Goal: Task Accomplishment & Management: Complete application form

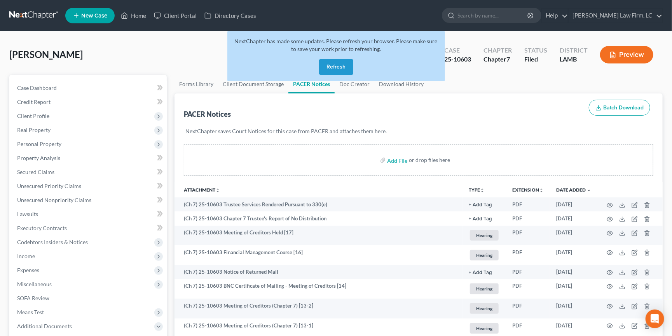
click at [30, 18] on link at bounding box center [34, 16] width 50 height 14
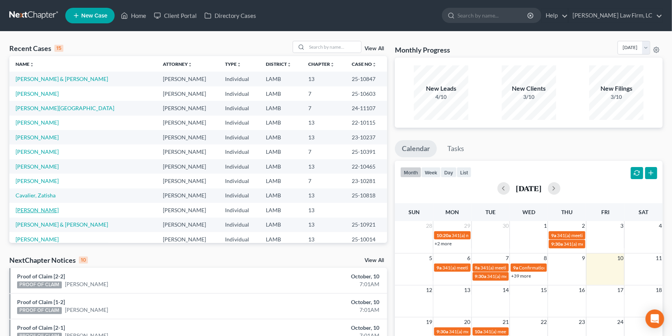
click at [32, 207] on link "[PERSON_NAME]" at bounding box center [37, 210] width 43 height 7
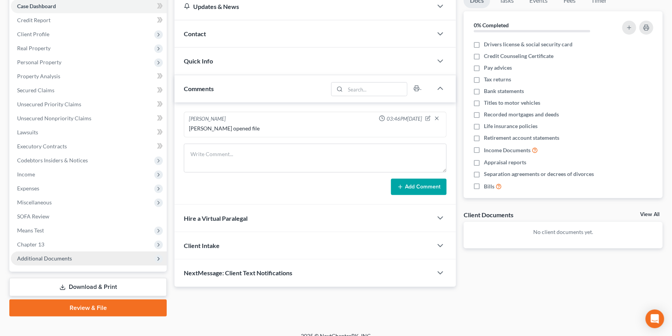
scroll to position [81, 0]
click at [86, 252] on span "Additional Documents" at bounding box center [89, 259] width 156 height 14
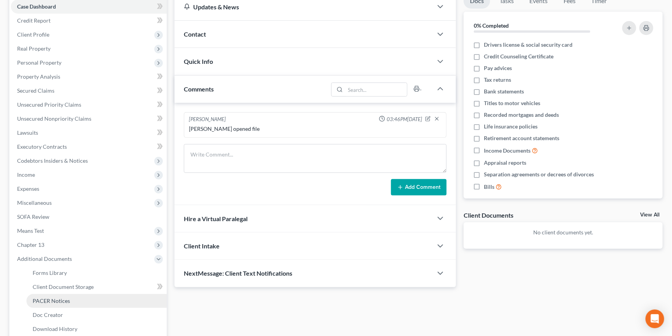
click at [75, 294] on link "PACER Notices" at bounding box center [96, 301] width 140 height 14
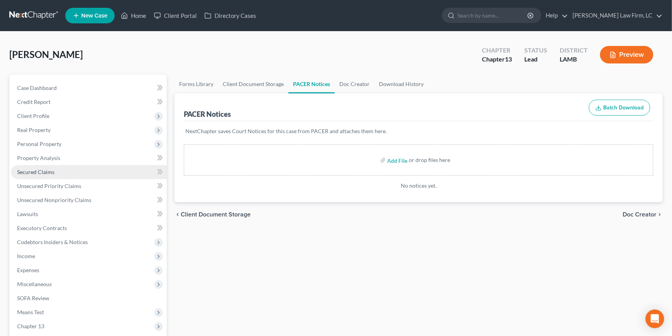
click at [59, 169] on link "Secured Claims" at bounding box center [89, 172] width 156 height 14
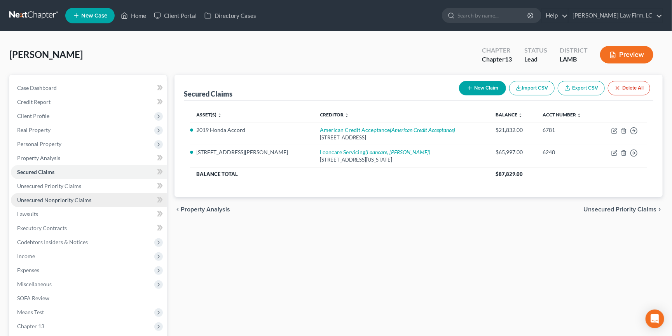
click at [59, 196] on span "Unsecured Nonpriority Claims" at bounding box center [54, 199] width 74 height 7
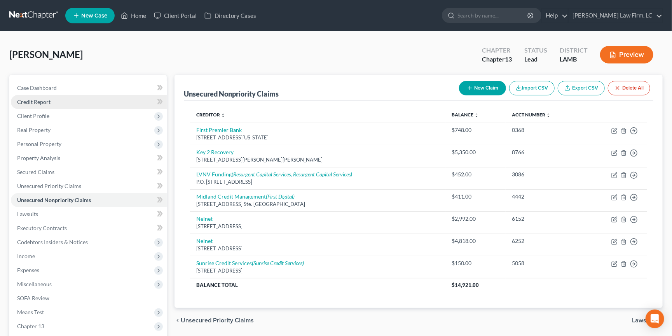
click at [66, 101] on link "Credit Report" at bounding box center [89, 102] width 156 height 14
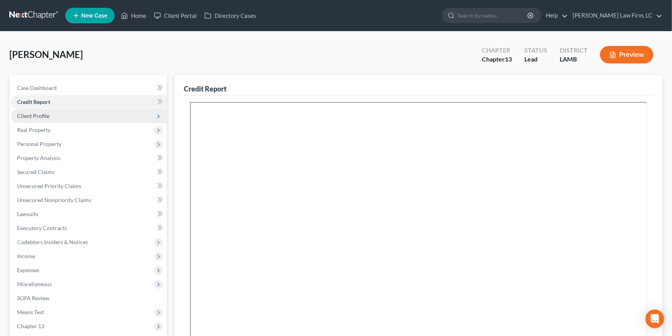
click at [67, 117] on span "Client Profile" at bounding box center [89, 116] width 156 height 14
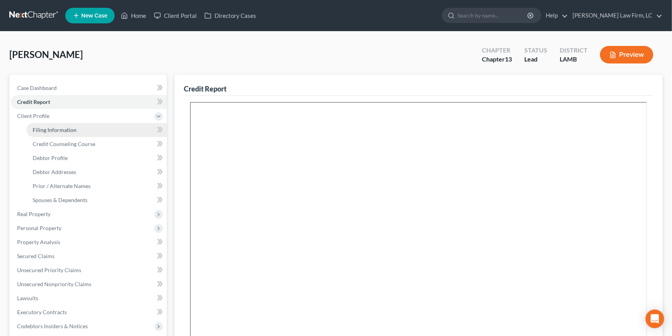
click at [69, 128] on span "Filing Information" at bounding box center [55, 129] width 44 height 7
select select "1"
select select "0"
select select "3"
select select "35"
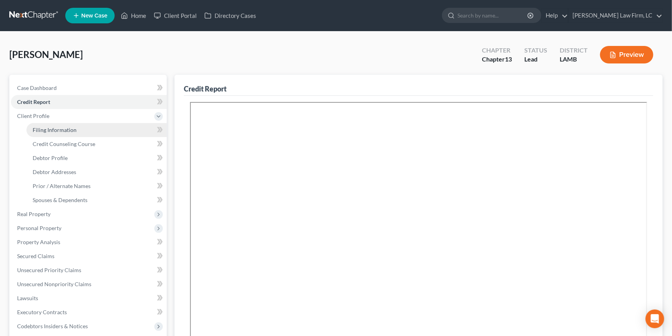
select select "19"
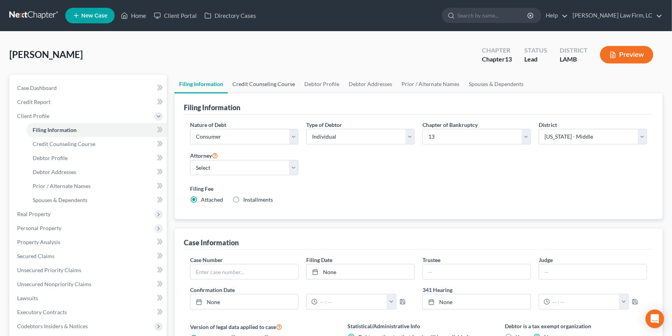
click at [280, 85] on link "Credit Counseling Course" at bounding box center [264, 84] width 72 height 19
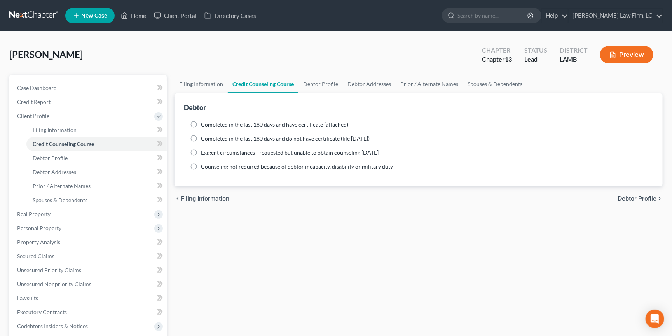
click at [213, 124] on span "Completed in the last 180 days and have certificate (attached)" at bounding box center [274, 124] width 147 height 7
click at [209, 124] on input "Completed in the last 180 days and have certificate (attached)" at bounding box center [206, 123] width 5 height 5
radio input "true"
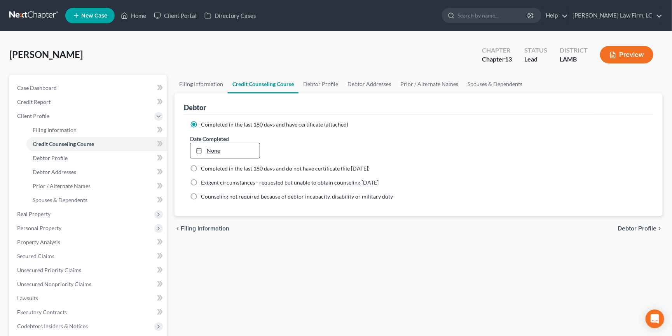
click at [215, 147] on link "None" at bounding box center [225, 150] width 69 height 15
click at [649, 225] on span "Debtor Profile" at bounding box center [637, 228] width 39 height 6
select select "0"
select select "3"
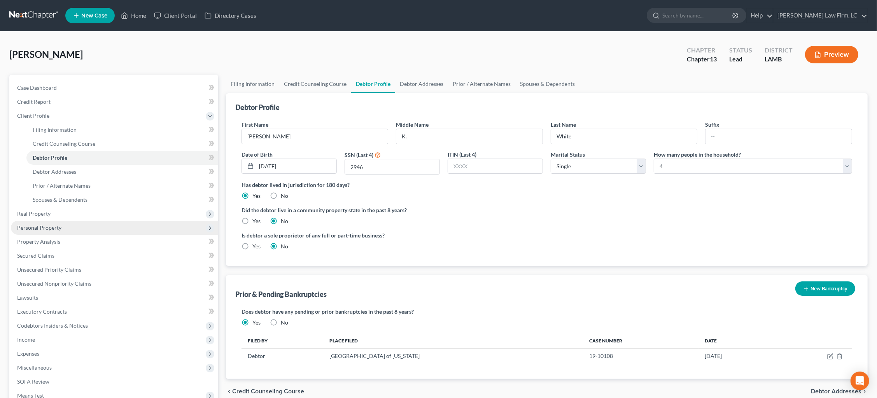
click at [58, 225] on span "Personal Property" at bounding box center [39, 227] width 44 height 7
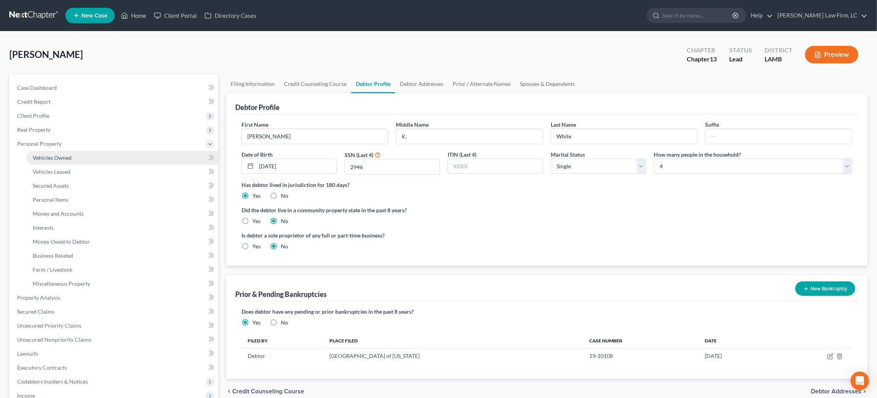
click at [67, 155] on span "Vehicles Owned" at bounding box center [52, 157] width 39 height 7
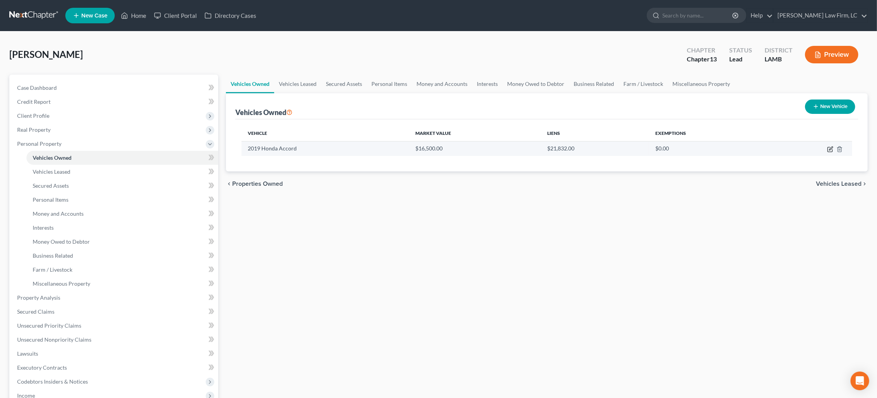
click at [672, 147] on icon "button" at bounding box center [830, 149] width 6 height 6
select select "0"
select select "7"
select select "0"
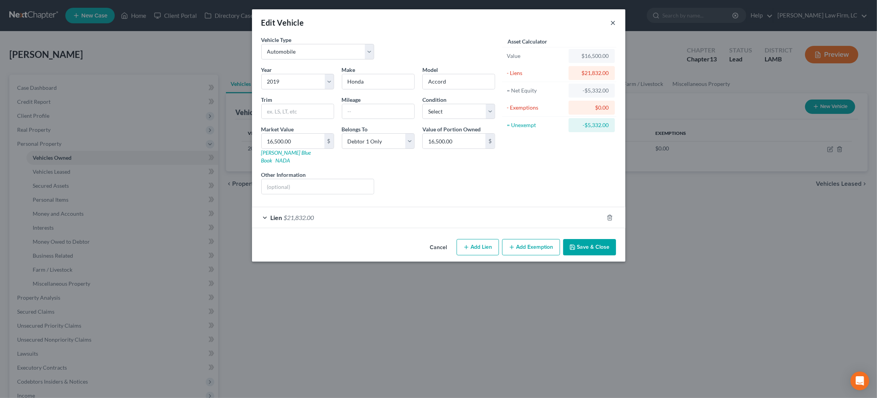
click at [611, 22] on button "×" at bounding box center [613, 22] width 5 height 9
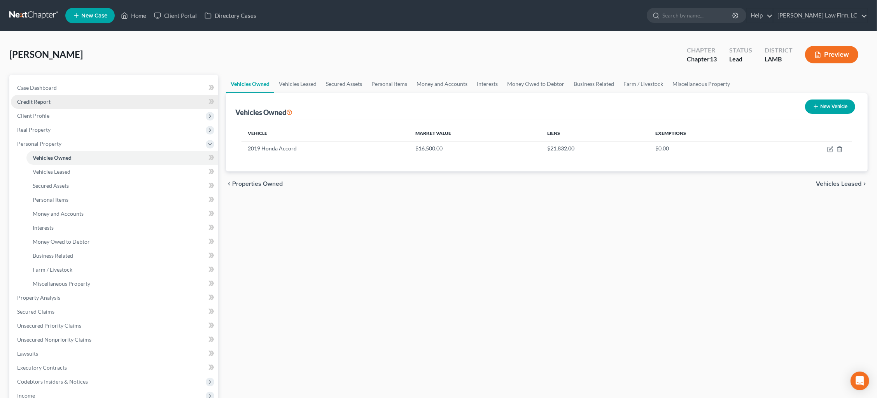
click at [102, 105] on link "Credit Report" at bounding box center [114, 102] width 207 height 14
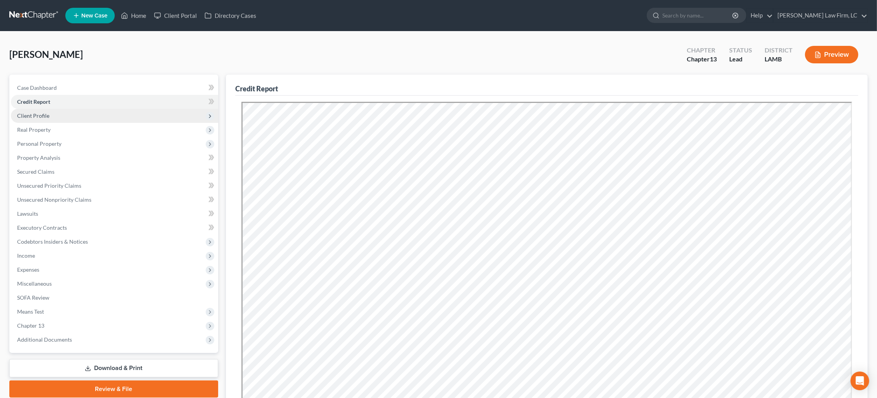
click at [94, 110] on span "Client Profile" at bounding box center [114, 116] width 207 height 14
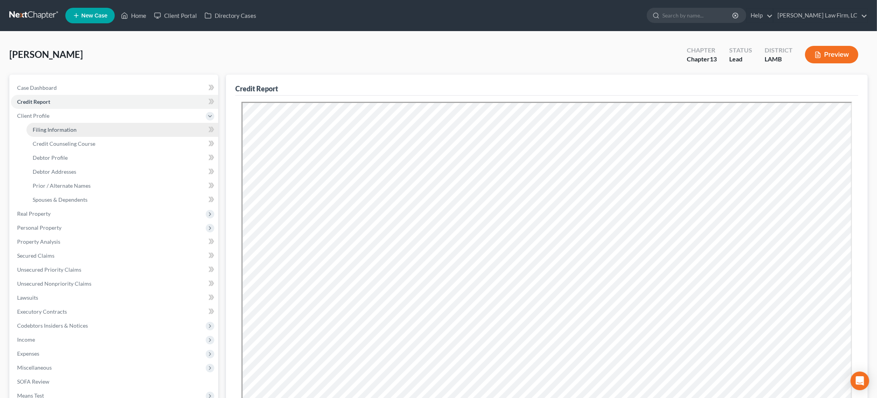
click at [95, 125] on link "Filing Information" at bounding box center [122, 130] width 192 height 14
select select "1"
select select "0"
select select "3"
select select "35"
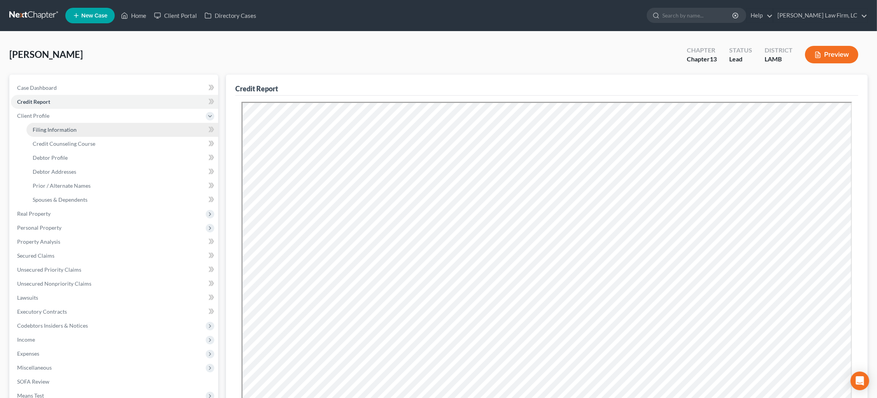
select select "0"
select select "19"
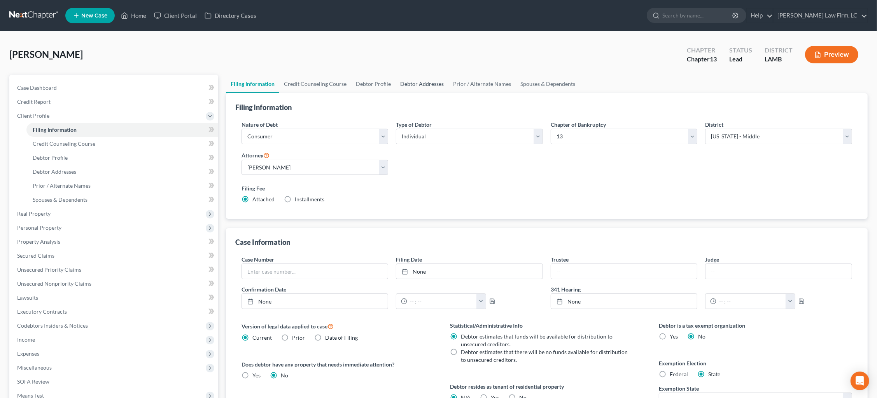
click at [427, 83] on link "Debtor Addresses" at bounding box center [422, 84] width 53 height 19
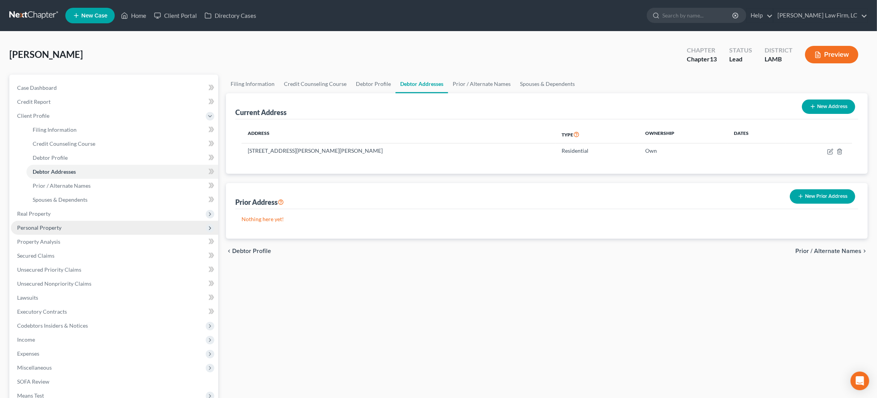
click at [49, 224] on span "Personal Property" at bounding box center [39, 227] width 44 height 7
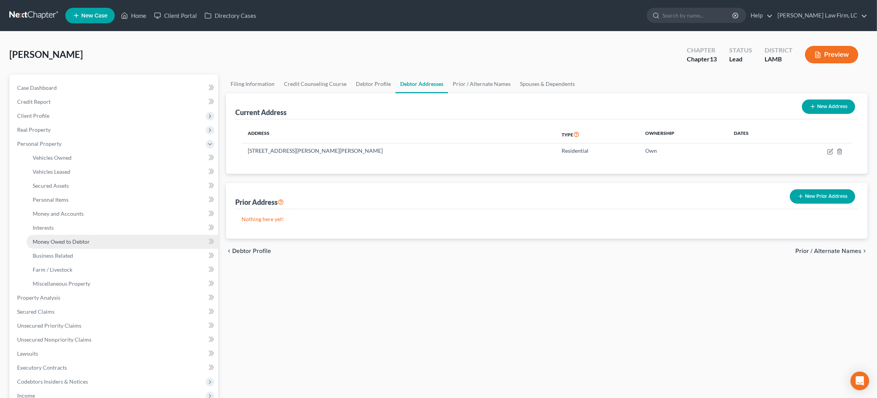
click at [69, 238] on span "Money Owed to Debtor" at bounding box center [61, 241] width 57 height 7
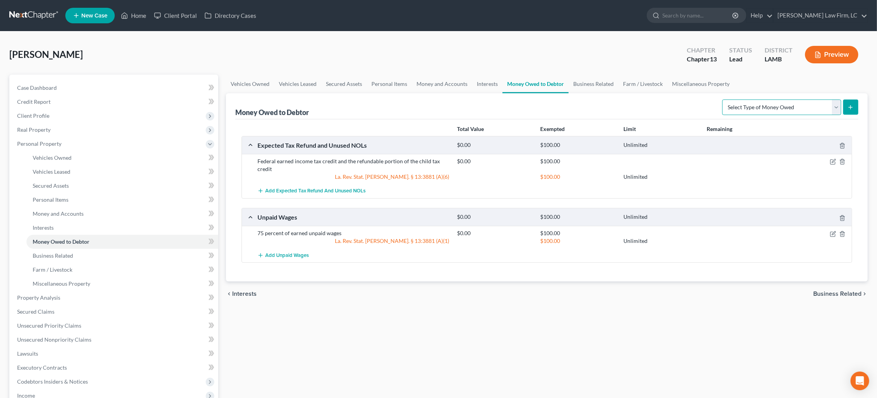
select select "child_support"
click at [672, 110] on icon "submit" at bounding box center [850, 107] width 6 height 6
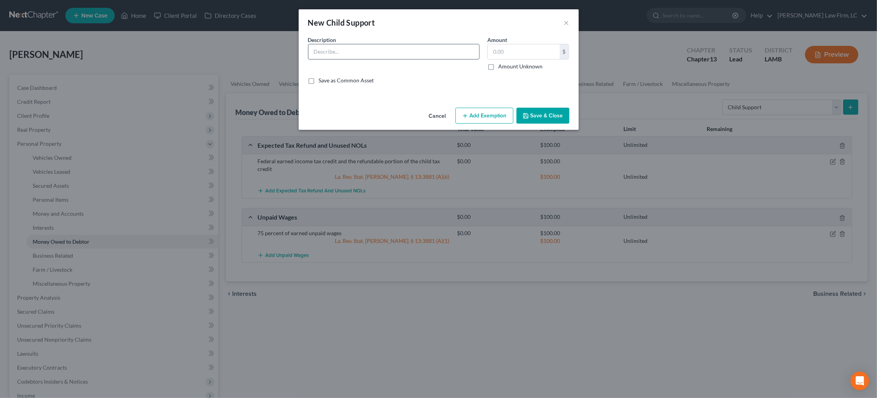
click at [437, 50] on input "text" at bounding box center [393, 51] width 171 height 15
click at [312, 51] on input "Quendrell Underwood" at bounding box center [393, 51] width 171 height 15
click at [445, 53] on input "DSO arrearage owed by Quendrell Underwood" at bounding box center [393, 51] width 171 height 15
type input "DSO arrearage owed by Quendrell Underwood for 12-year-old and 16-year-old"
click at [504, 50] on input "text" at bounding box center [524, 51] width 72 height 15
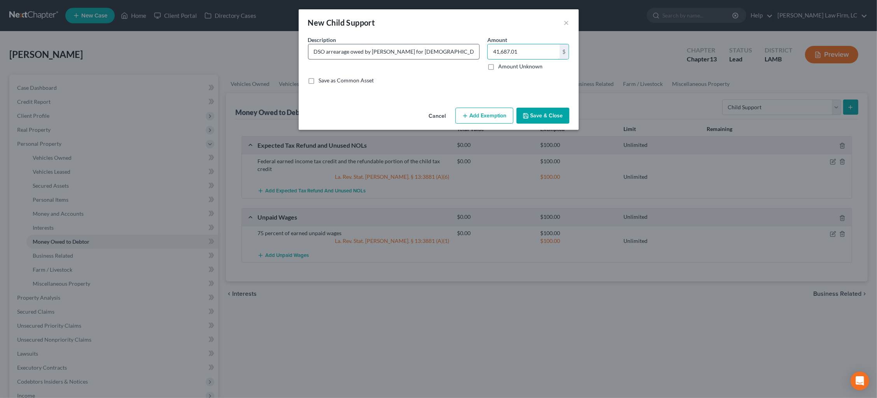
type input "41,687.01"
click at [473, 50] on input "DSO arrearage owed by Quendrell Underwood for 12-year-old and 16-year-old" at bounding box center [393, 51] width 171 height 15
click at [536, 114] on button "Save & Close" at bounding box center [542, 116] width 53 height 16
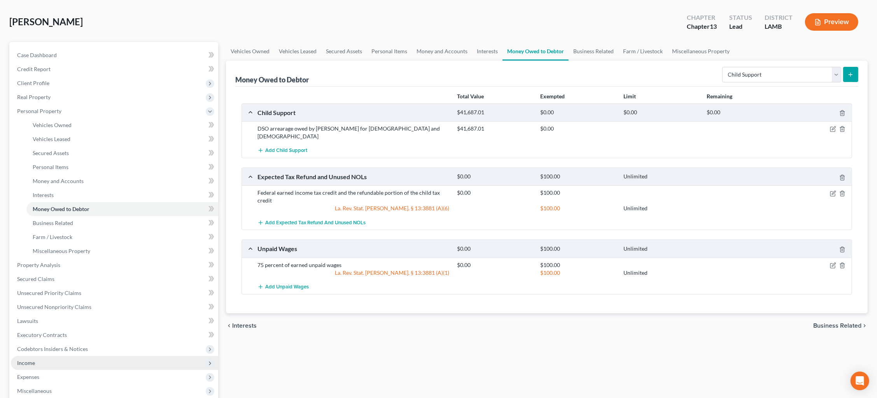
scroll to position [34, 0]
click at [53, 335] on span "Income" at bounding box center [114, 362] width 207 height 14
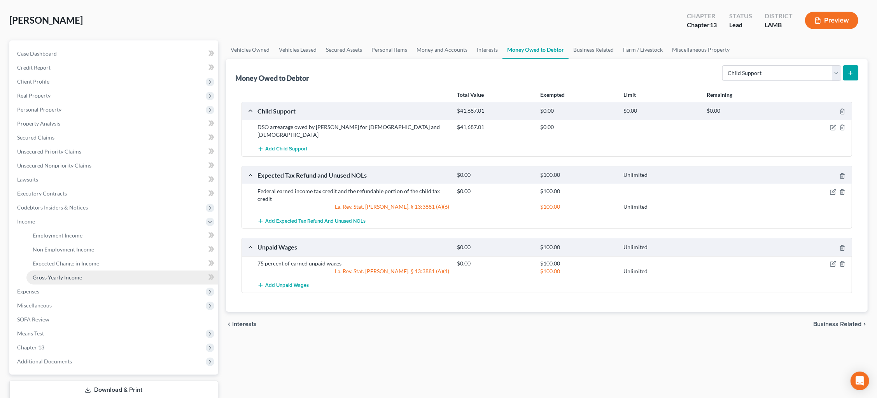
click at [74, 274] on span "Gross Yearly Income" at bounding box center [57, 277] width 49 height 7
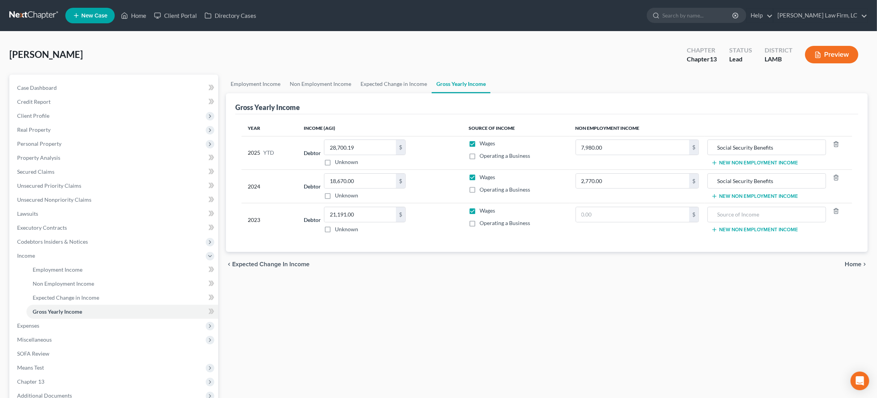
click at [672, 263] on span "Home" at bounding box center [853, 264] width 17 height 6
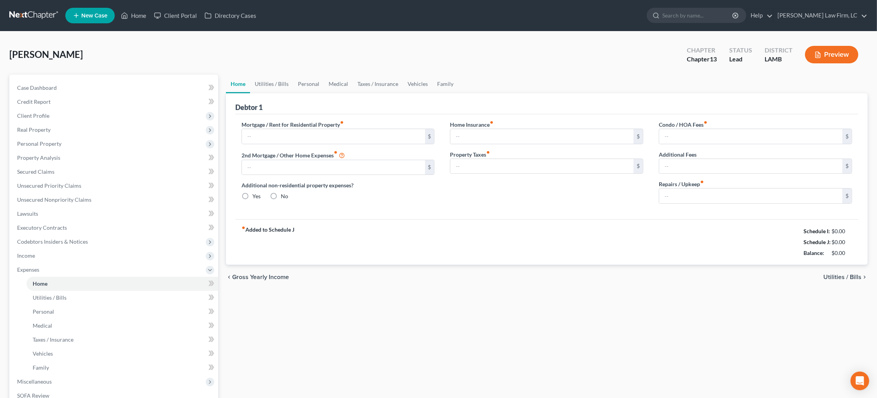
type input "625.34"
type input "0.00"
radio input "true"
type input "0.00"
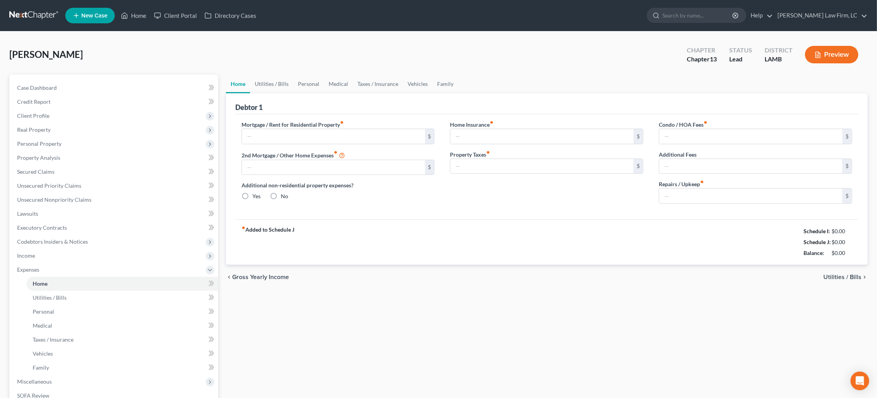
type input "0.00"
type input "65.00"
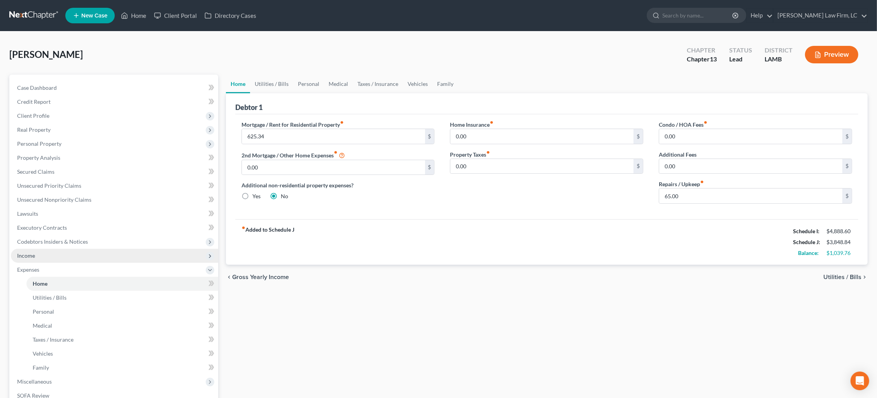
click at [44, 254] on span "Income" at bounding box center [114, 256] width 207 height 14
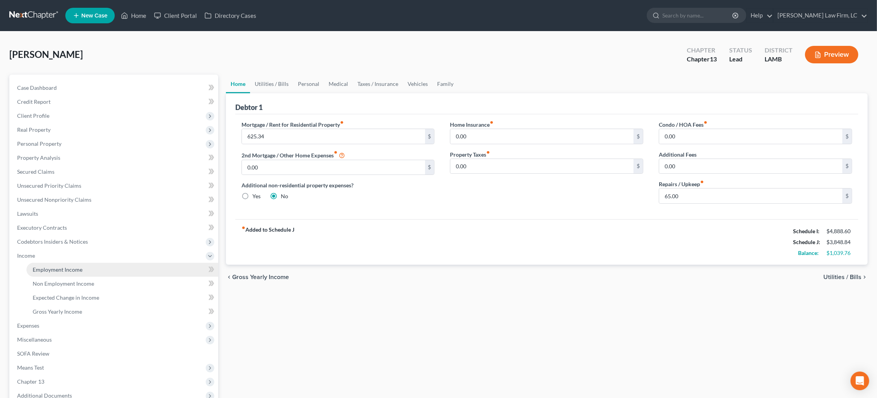
click at [53, 266] on span "Employment Income" at bounding box center [58, 269] width 50 height 7
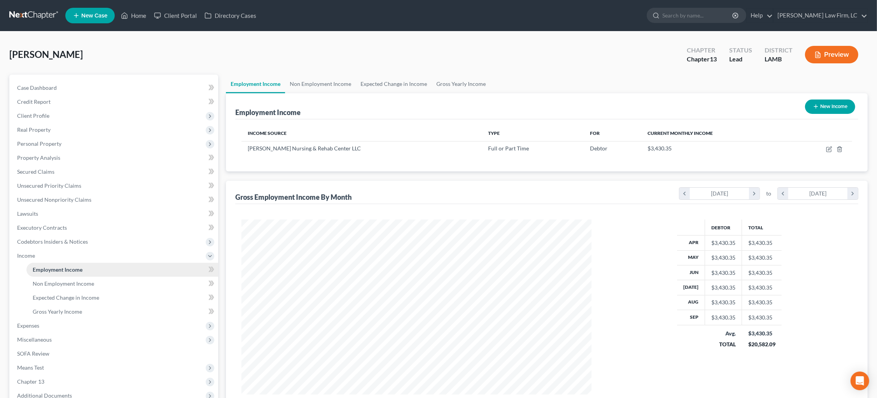
scroll to position [175, 365]
click at [317, 86] on link "Non Employment Income" at bounding box center [320, 84] width 71 height 19
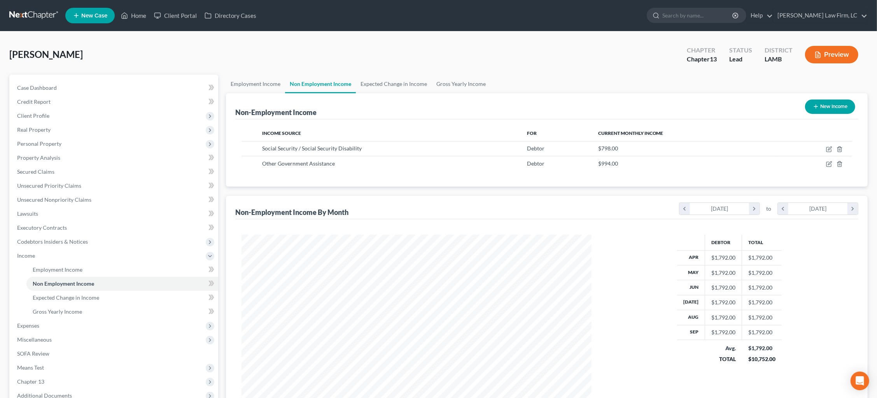
scroll to position [175, 365]
click at [672, 164] on icon "button" at bounding box center [829, 164] width 6 height 6
select select "5"
select select "0"
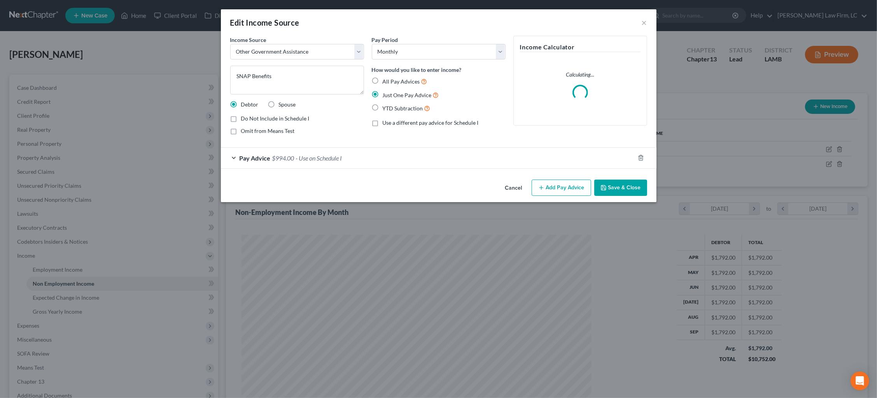
click at [672, 84] on div "Edit Income Source × Income Source * Select Unemployment Disability (from emplo…" at bounding box center [438, 199] width 877 height 398
click at [641, 22] on div "Edit Income Source ×" at bounding box center [439, 22] width 436 height 26
click at [646, 22] on button "×" at bounding box center [644, 22] width 5 height 9
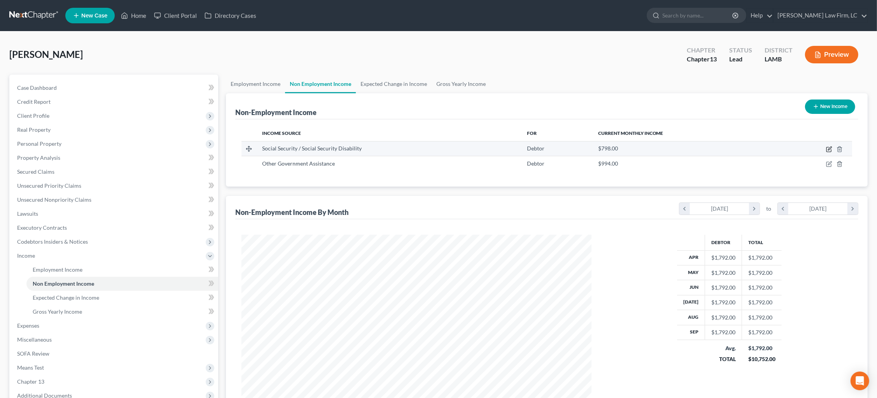
click at [672, 148] on icon "button" at bounding box center [830, 149] width 4 height 4
select select "4"
select select "0"
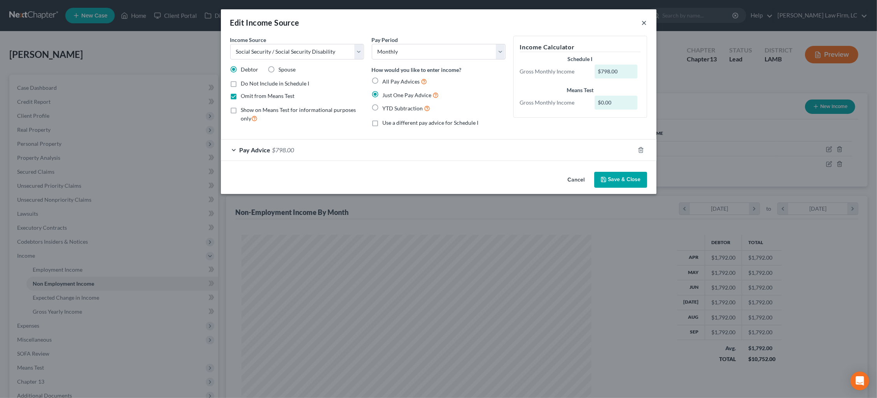
click at [643, 23] on button "×" at bounding box center [644, 22] width 5 height 9
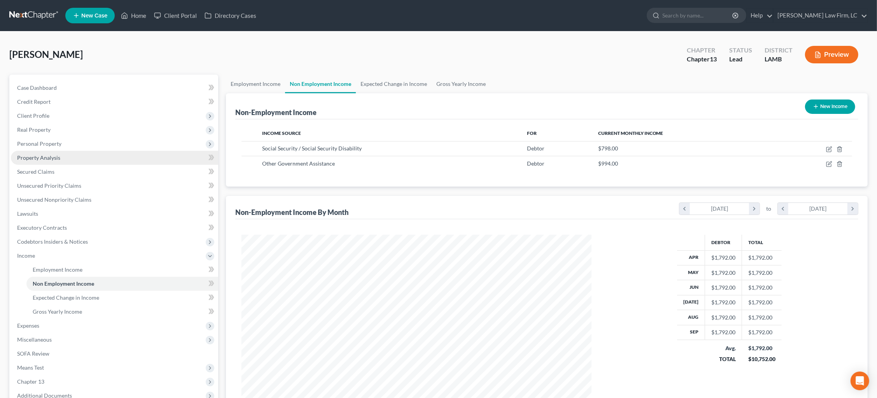
click at [60, 153] on link "Property Analysis" at bounding box center [114, 158] width 207 height 14
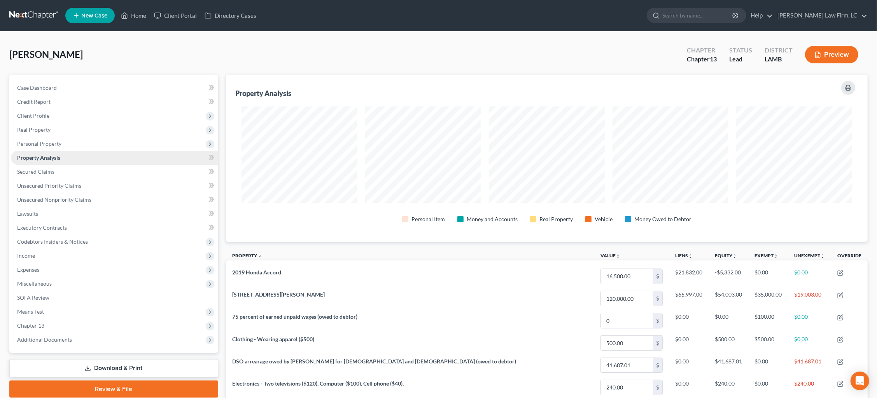
scroll to position [166, 642]
click at [68, 144] on span "Personal Property" at bounding box center [114, 144] width 207 height 14
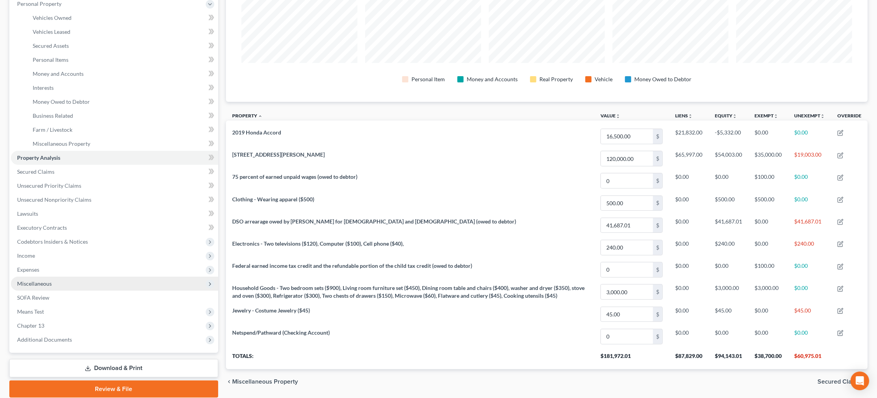
scroll to position [141, 0]
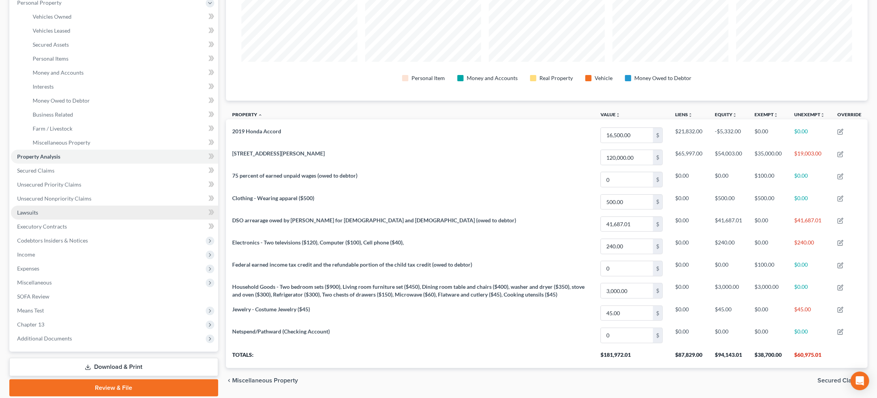
click at [65, 206] on link "Lawsuits" at bounding box center [114, 213] width 207 height 14
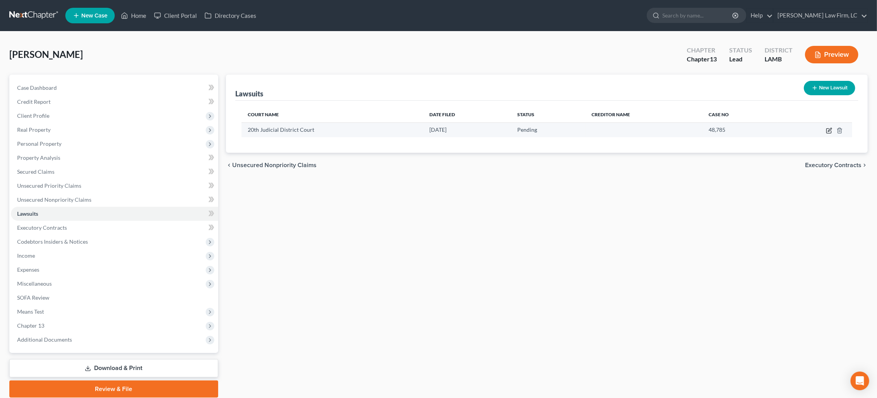
click at [672, 130] on icon "button" at bounding box center [829, 131] width 6 height 6
select select "19"
select select "0"
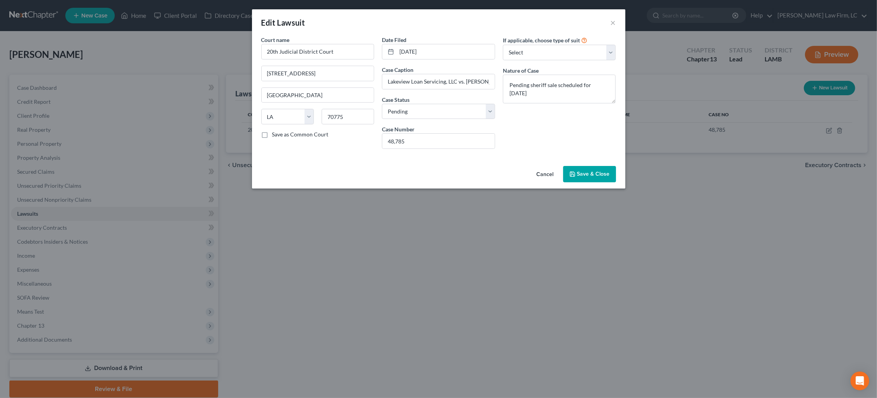
click at [613, 23] on button "×" at bounding box center [613, 22] width 5 height 9
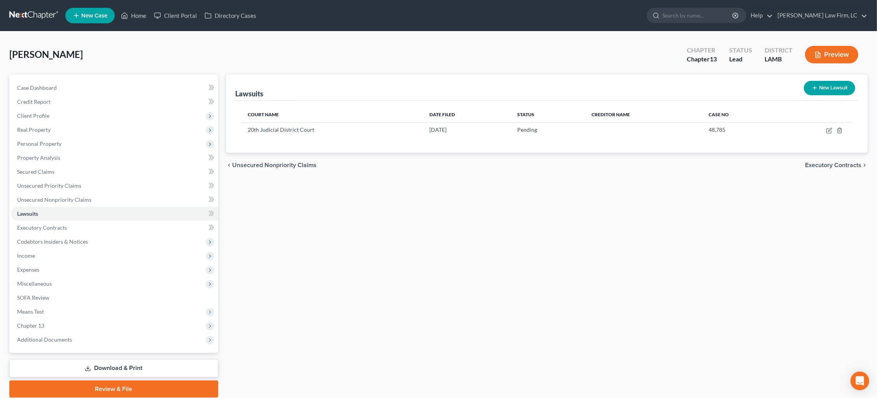
click at [672, 90] on button "New Lawsuit" at bounding box center [829, 88] width 51 height 14
select select "0"
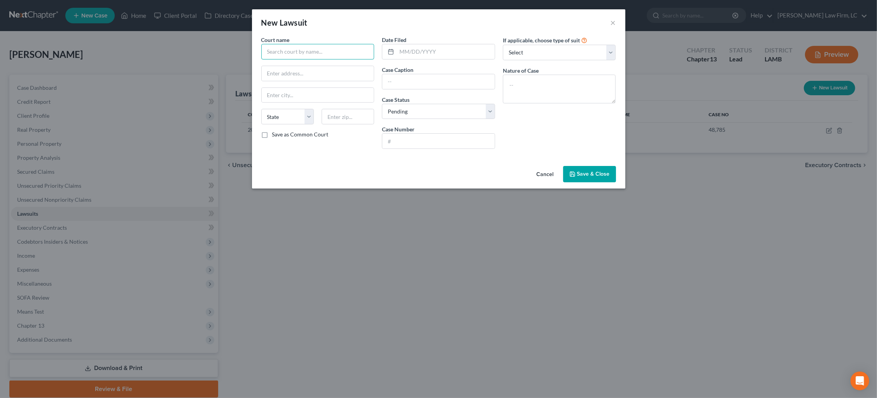
click at [353, 51] on input "text" at bounding box center [317, 52] width 113 height 16
click at [305, 62] on div "20th Judicial Court" at bounding box center [308, 65] width 81 height 8
type input "20th Judicial Court"
type input "4785 Prosperity St"
type input "Saint Francisville"
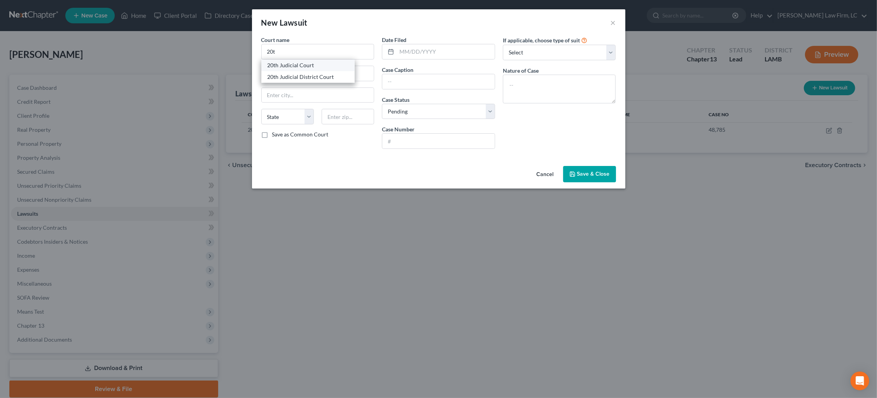
select select "19"
type input "70775"
drag, startPoint x: 318, startPoint y: 53, endPoint x: 278, endPoint y: 52, distance: 39.3
click at [278, 52] on input "20th Judicial Court" at bounding box center [317, 52] width 113 height 16
click at [301, 75] on div "20th Judicial District Court" at bounding box center [308, 77] width 81 height 8
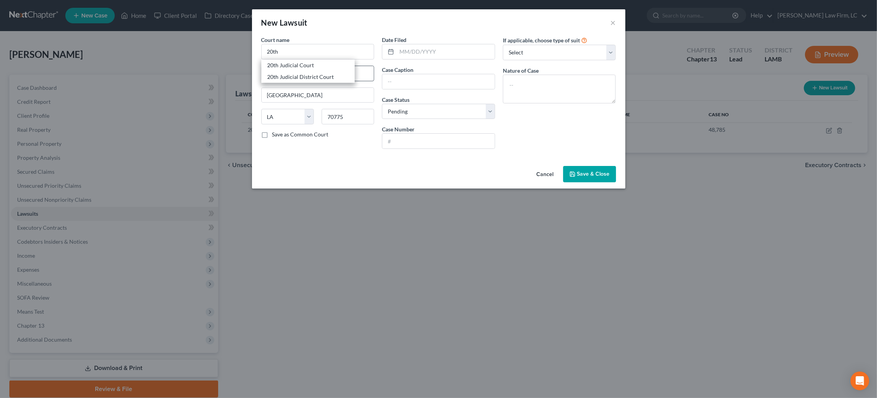
type input "20th Judicial District Court"
type input "12305 St. Helena St."
type input "Clinton"
type input "70722"
click at [409, 49] on input "text" at bounding box center [446, 51] width 98 height 15
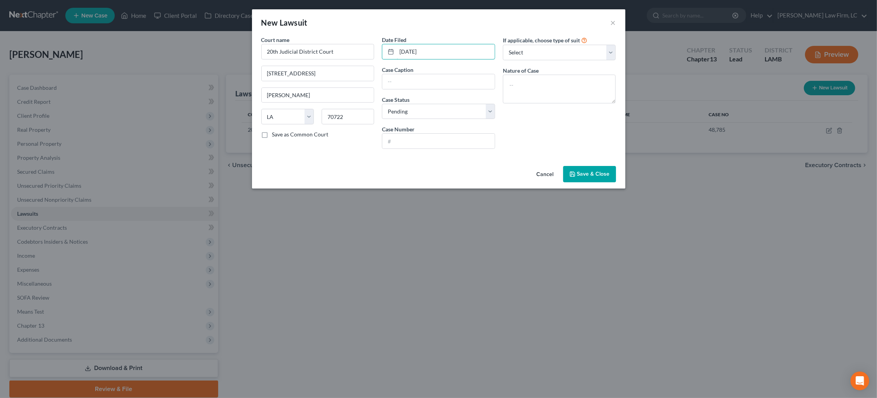
type input "05/06/2025"
type input "Christina Thomas, Jaycee Flowers, and Jarieon Flowers vs. Nadia White, Bluefire…"
click at [465, 144] on input "text" at bounding box center [438, 141] width 112 height 15
type input "48658 Div "B""
select select "4"
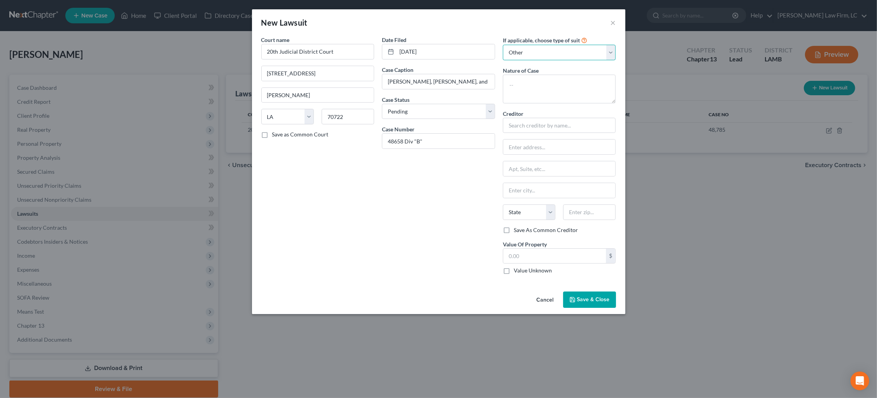
select select
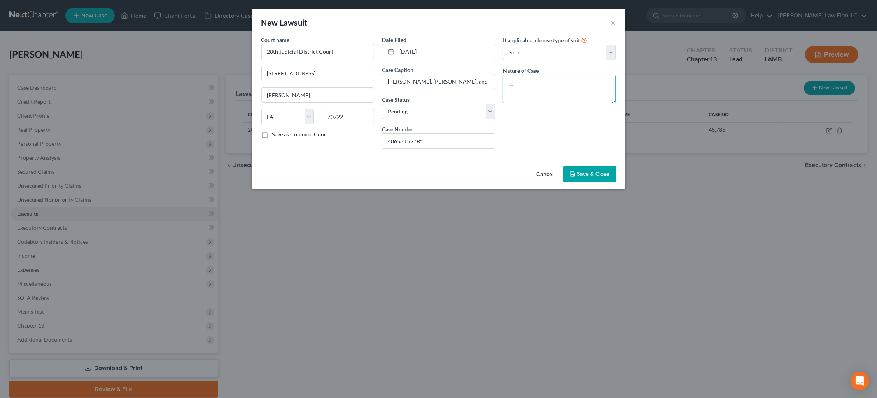
click at [564, 79] on textarea at bounding box center [559, 89] width 113 height 29
type textarea "S"
drag, startPoint x: 588, startPoint y: 87, endPoint x: 532, endPoint y: 82, distance: 55.4
click at [532, 82] on textarea "Personal Injury Claim against de" at bounding box center [559, 89] width 113 height 29
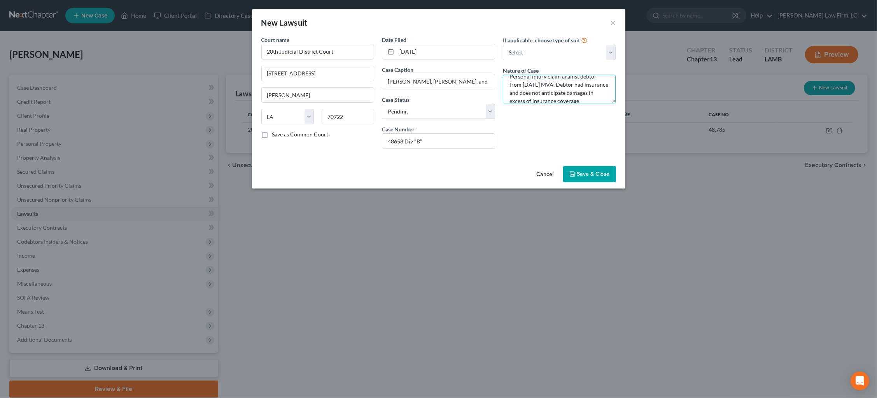
type textarea "Personal injury claim against debtor from May 2024 MVA. Debtor had insurance an…"
click at [587, 171] on span "Save & Close" at bounding box center [593, 174] width 33 height 7
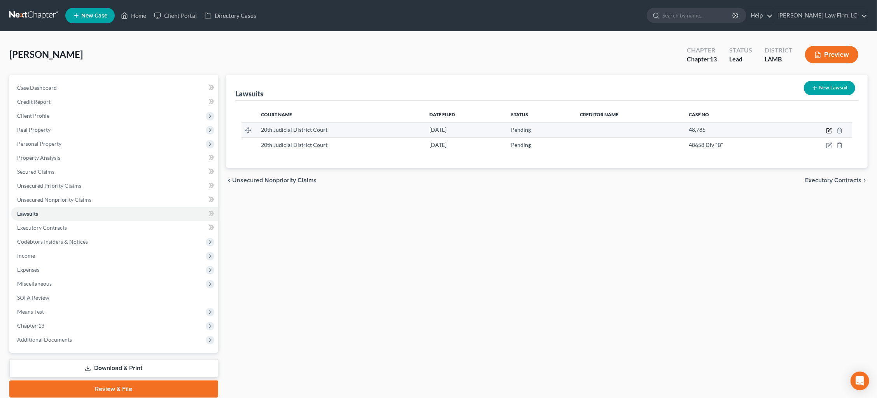
click at [672, 129] on icon "button" at bounding box center [829, 131] width 6 height 6
click at [672, 128] on icon "button" at bounding box center [829, 131] width 6 height 6
select select "19"
select select "0"
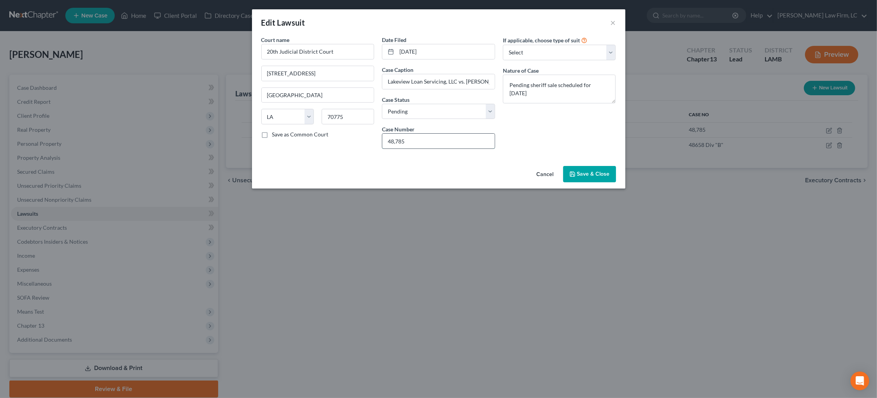
click at [396, 141] on input "48,785" at bounding box center [438, 141] width 112 height 15
click at [413, 140] on input "48785" at bounding box center [438, 141] width 112 height 15
type input "48785 Div "A""
click at [581, 174] on span "Save & Close" at bounding box center [593, 174] width 33 height 7
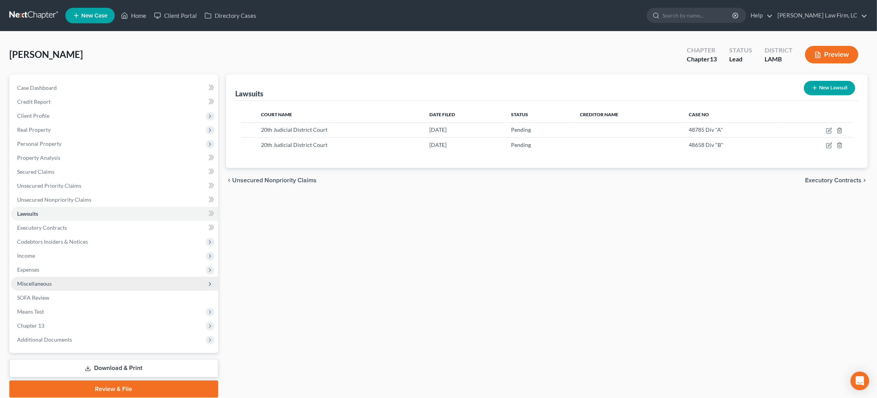
drag, startPoint x: 77, startPoint y: 273, endPoint x: 76, endPoint y: 281, distance: 7.4
click at [77, 277] on span "Miscellaneous" at bounding box center [114, 284] width 207 height 14
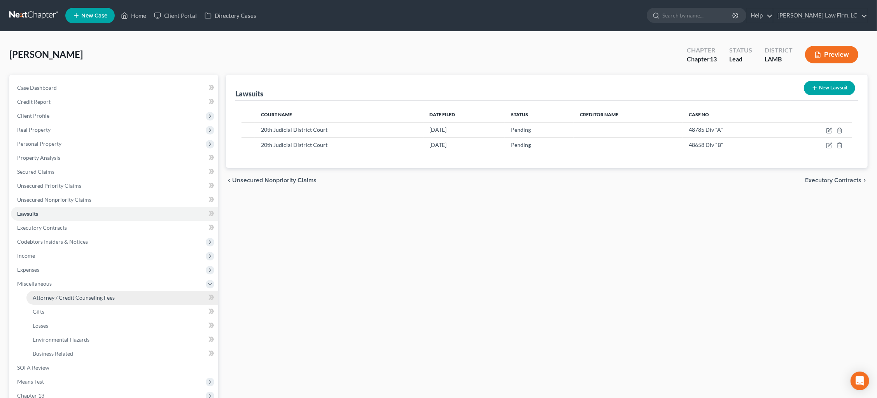
click at [77, 294] on span "Attorney / Credit Counseling Fees" at bounding box center [74, 297] width 82 height 7
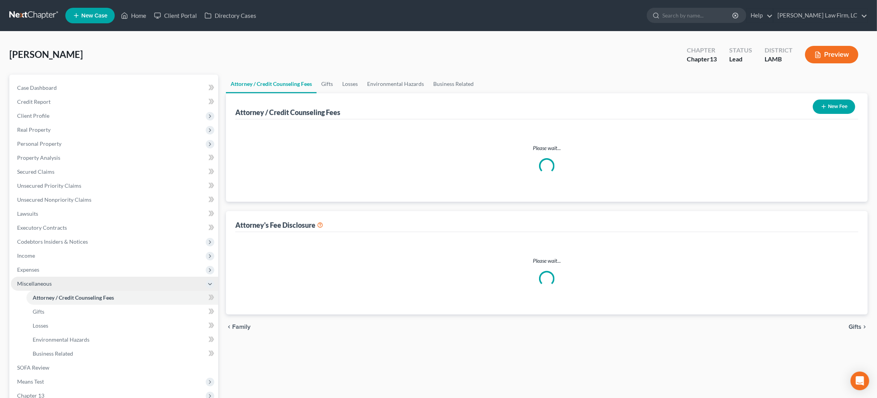
select select "1"
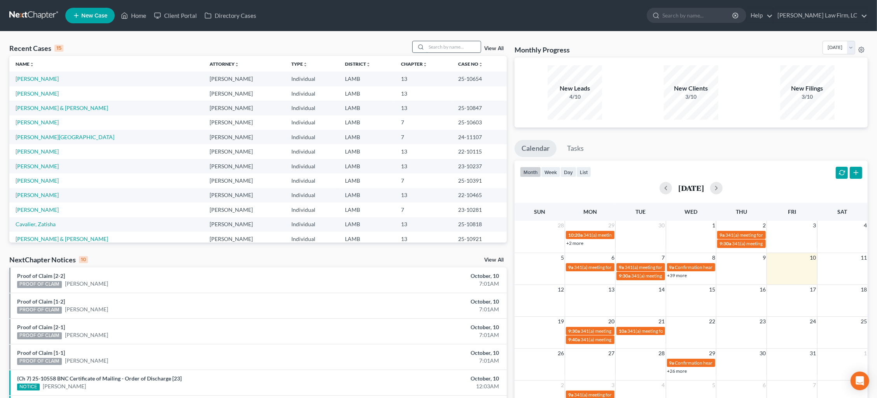
click at [453, 46] on input "search" at bounding box center [453, 46] width 54 height 11
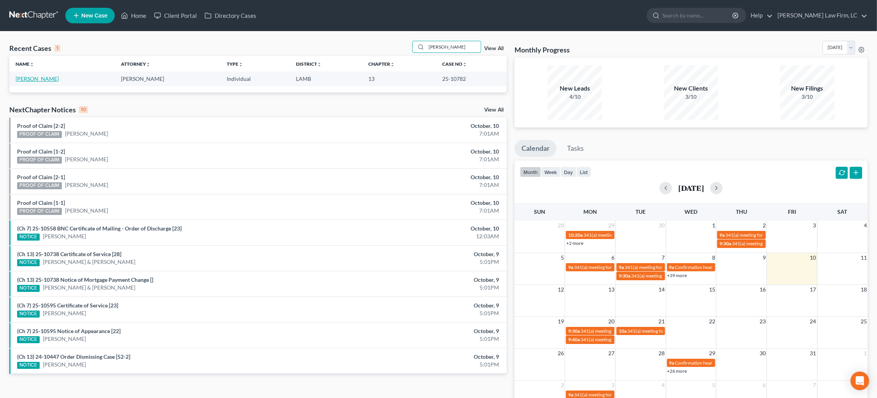
type input "chauvin"
click at [36, 79] on link "[PERSON_NAME]" at bounding box center [37, 78] width 43 height 7
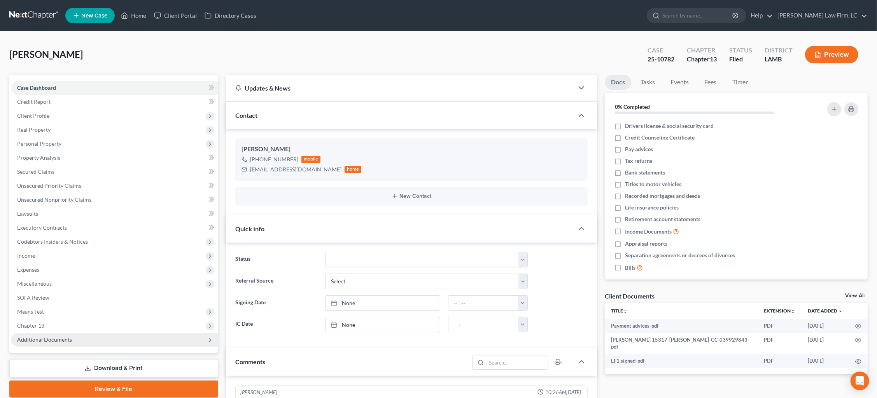
click at [68, 336] on span "Additional Documents" at bounding box center [44, 339] width 55 height 7
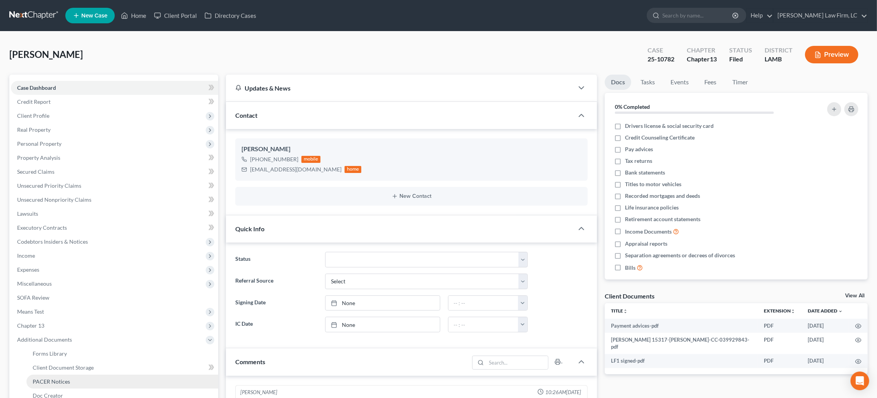
click at [80, 375] on link "PACER Notices" at bounding box center [122, 382] width 192 height 14
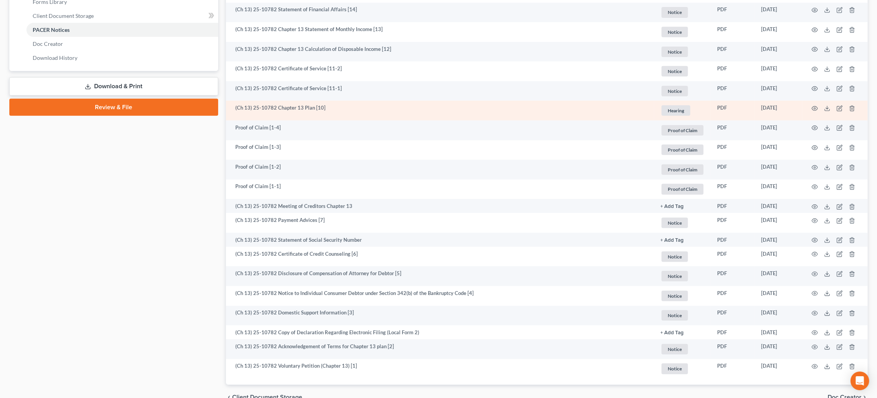
scroll to position [352, 0]
click at [813, 106] on icon "button" at bounding box center [815, 109] width 6 height 6
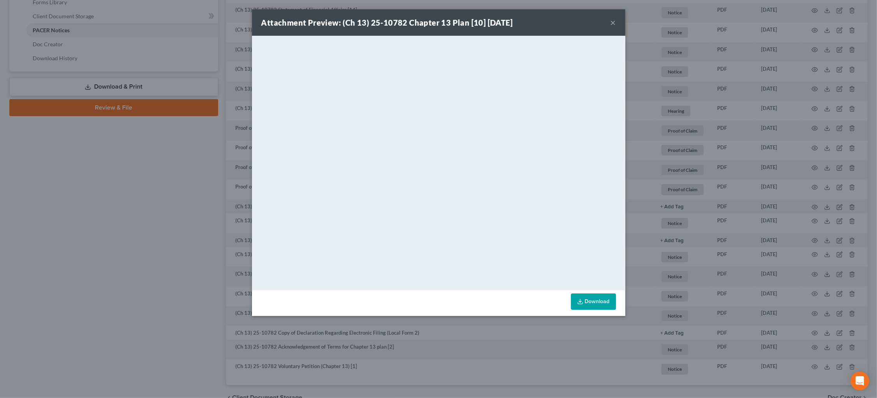
click at [698, 155] on div "Attachment Preview: (Ch 13) 25-10782 Chapter 13 Plan [10] 09/18/2025 × <object …" at bounding box center [438, 199] width 877 height 398
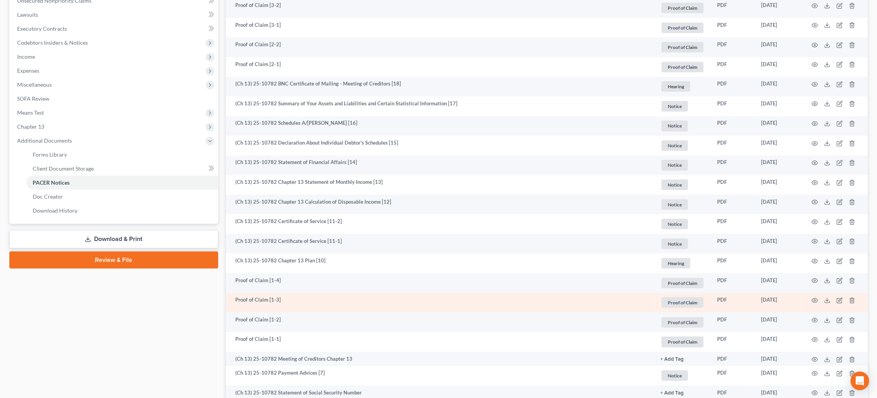
scroll to position [220, 0]
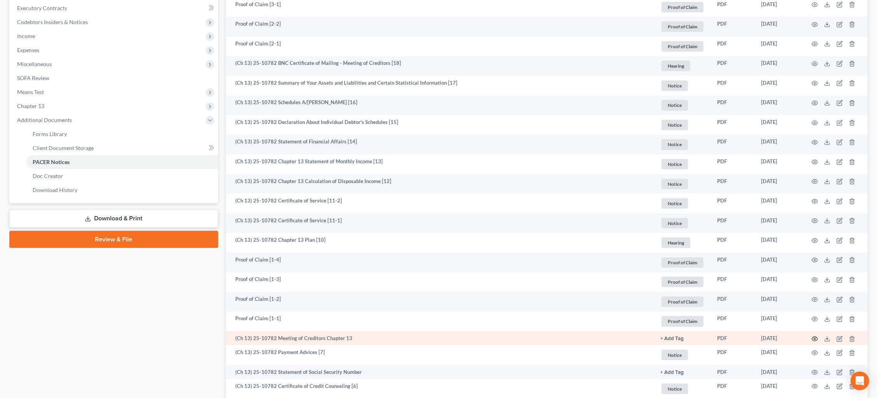
click at [813, 336] on icon "button" at bounding box center [815, 339] width 6 height 6
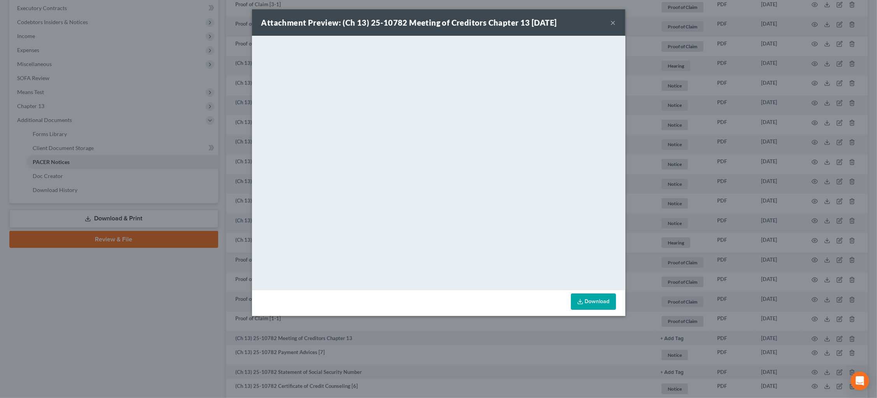
click at [659, 115] on div "Attachment Preview: (Ch 13) 25-10782 Meeting of Creditors Chapter 13 09/16/2025…" at bounding box center [438, 199] width 877 height 398
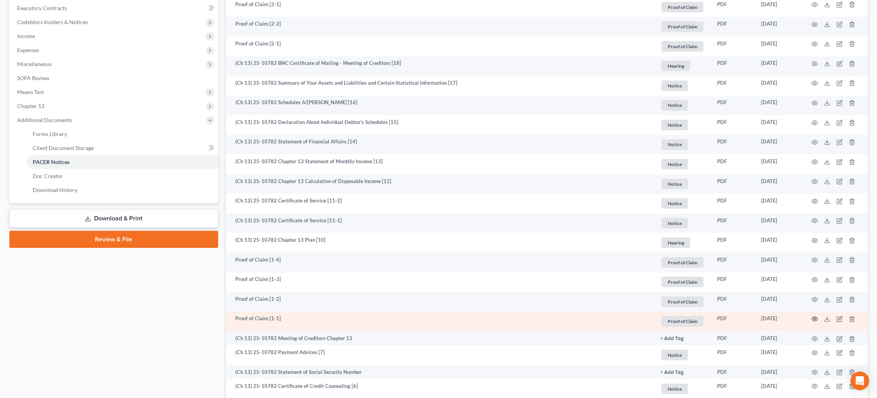
click at [815, 316] on icon "button" at bounding box center [815, 319] width 6 height 6
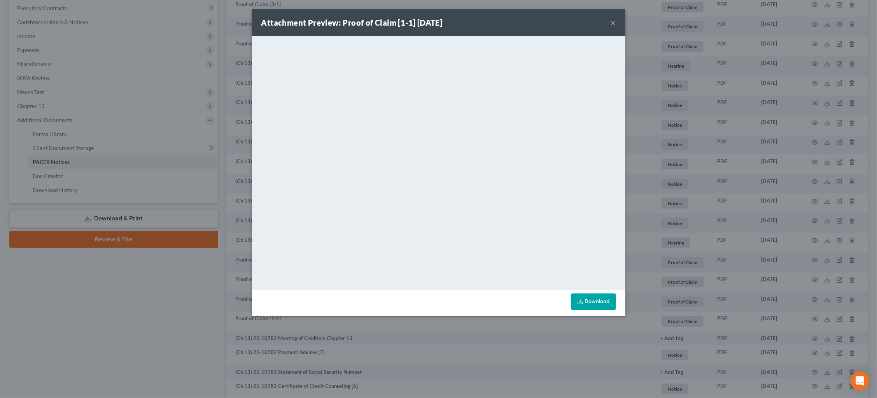
click at [612, 25] on button "×" at bounding box center [613, 22] width 5 height 9
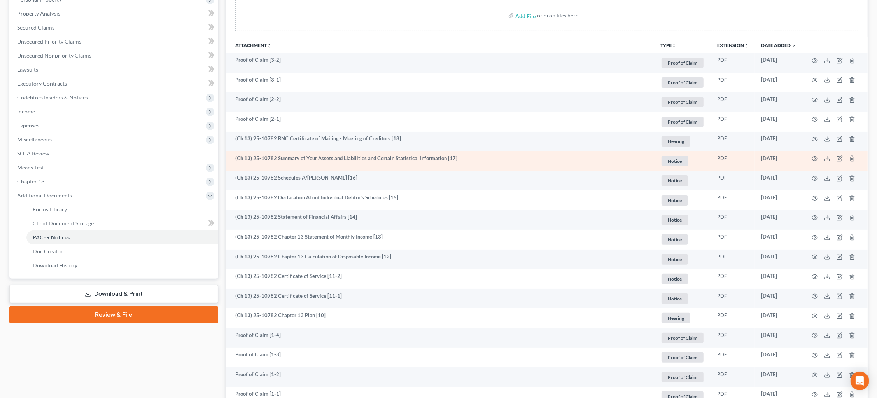
scroll to position [144, 0]
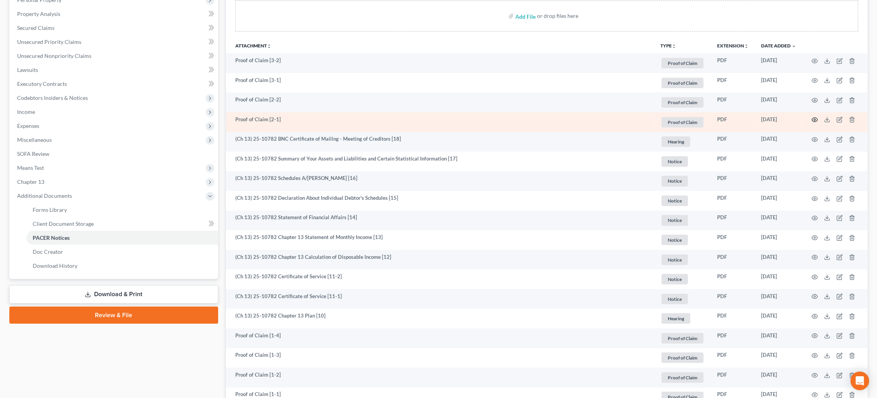
click at [815, 117] on icon "button" at bounding box center [815, 120] width 6 height 6
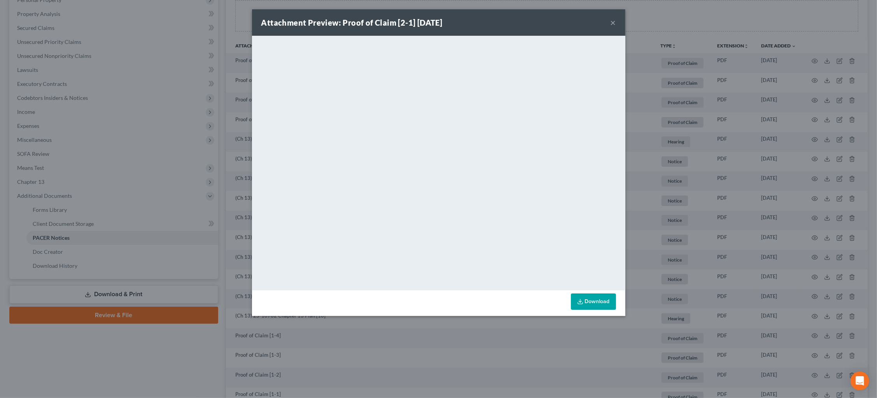
click at [730, 197] on div "Attachment Preview: Proof of Claim [2-1] 09/22/2025 × <object ng-attr-data='htt…" at bounding box center [438, 199] width 877 height 398
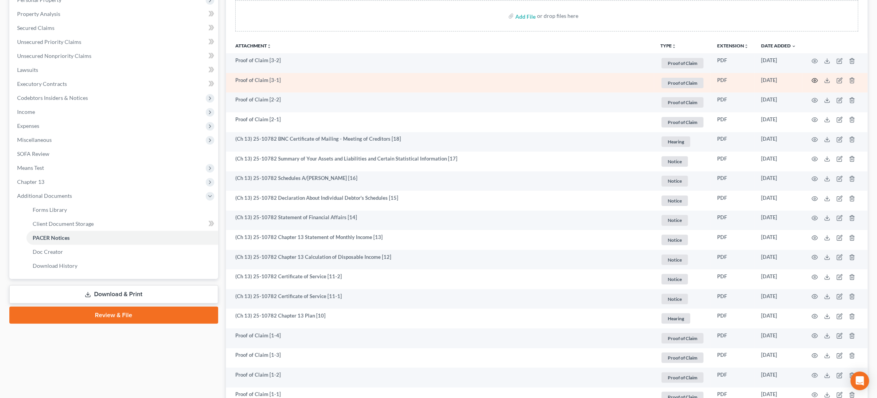
click at [814, 80] on icon "button" at bounding box center [815, 80] width 6 height 6
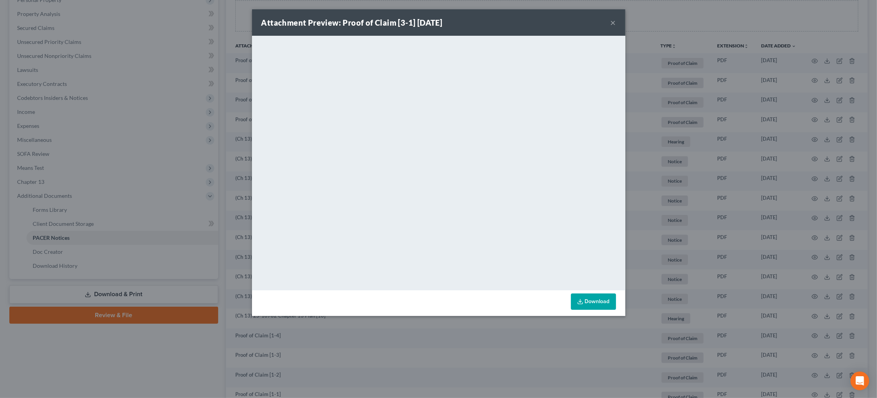
click at [726, 140] on div "Attachment Preview: Proof of Claim [3-1] 10/03/2025 × <object ng-attr-data='htt…" at bounding box center [438, 199] width 877 height 398
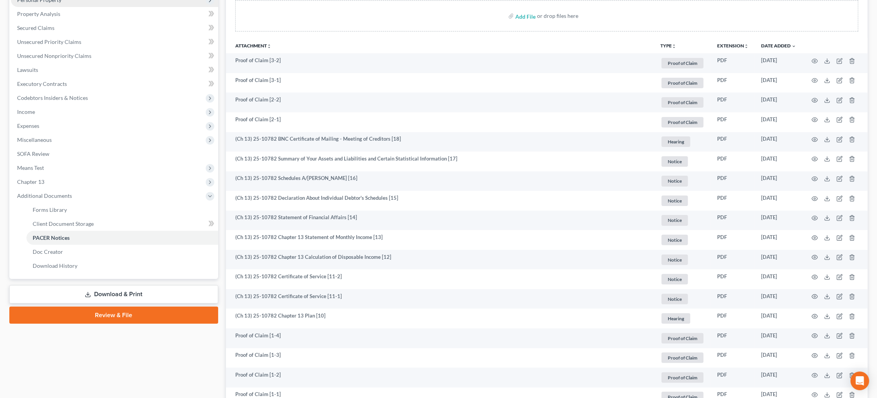
click at [82, 53] on span "Unsecured Nonpriority Claims" at bounding box center [54, 56] width 74 height 7
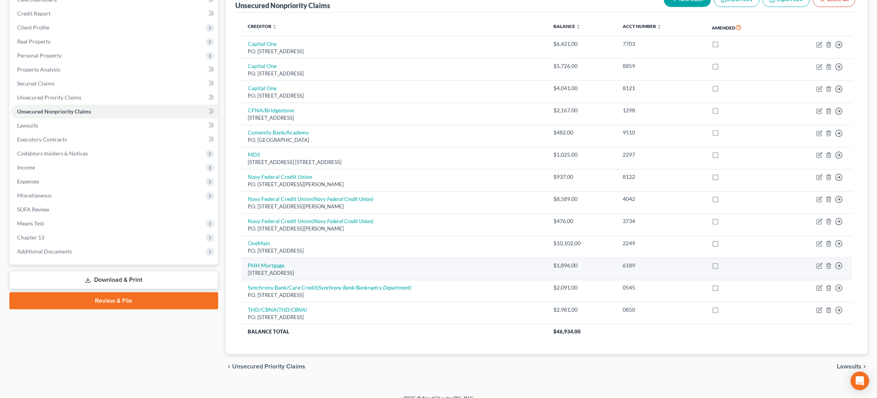
scroll to position [88, 0]
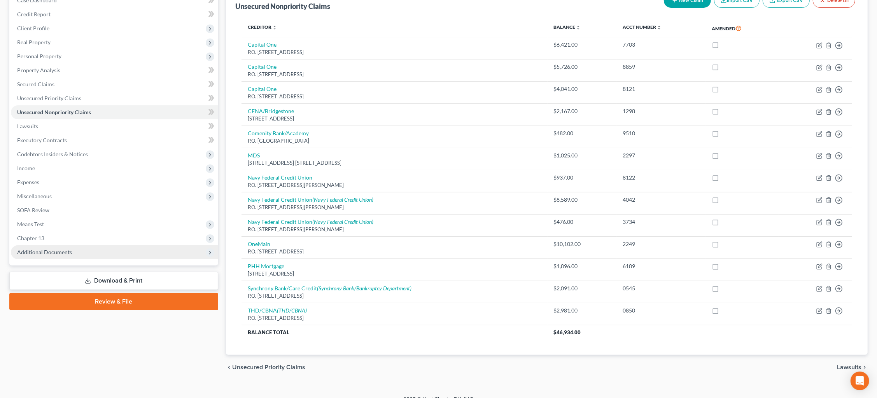
click at [75, 249] on span "Additional Documents" at bounding box center [114, 252] width 207 height 14
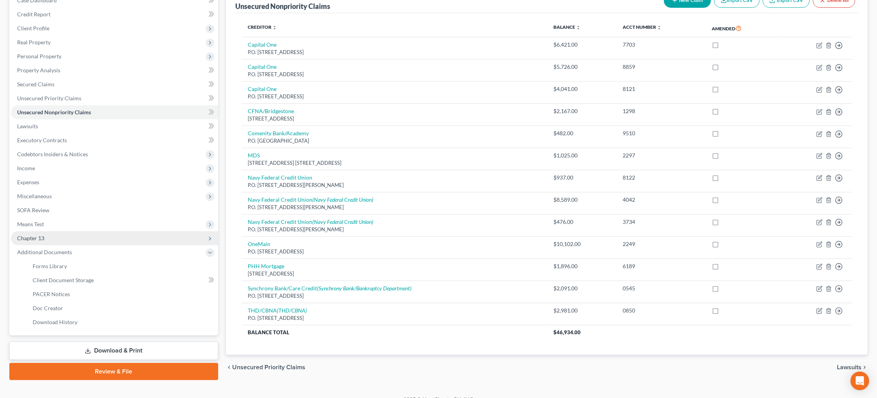
click at [79, 289] on link "PACER Notices" at bounding box center [122, 294] width 192 height 14
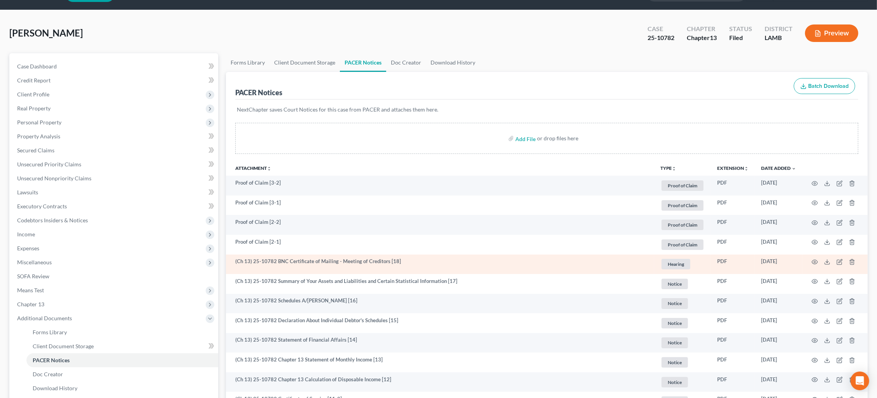
scroll to position [27, 0]
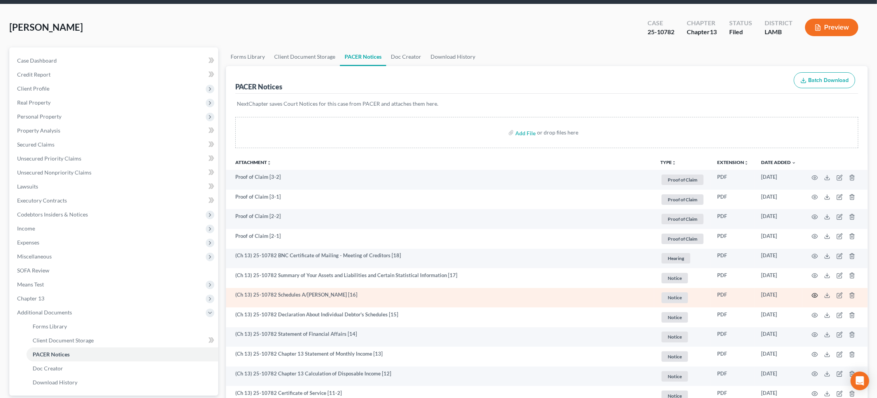
click at [813, 294] on icon "button" at bounding box center [815, 295] width 6 height 6
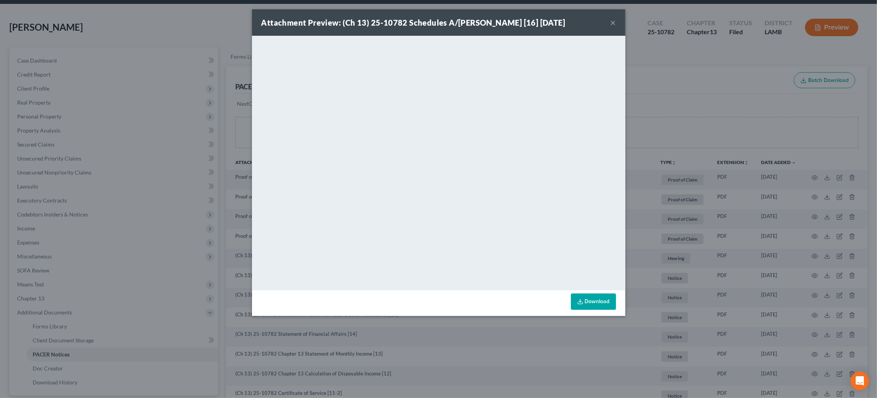
click at [699, 116] on div "Attachment Preview: (Ch 13) 25-10782 Schedules A/B-J [16] 09/18/2025 × <object …" at bounding box center [438, 199] width 877 height 398
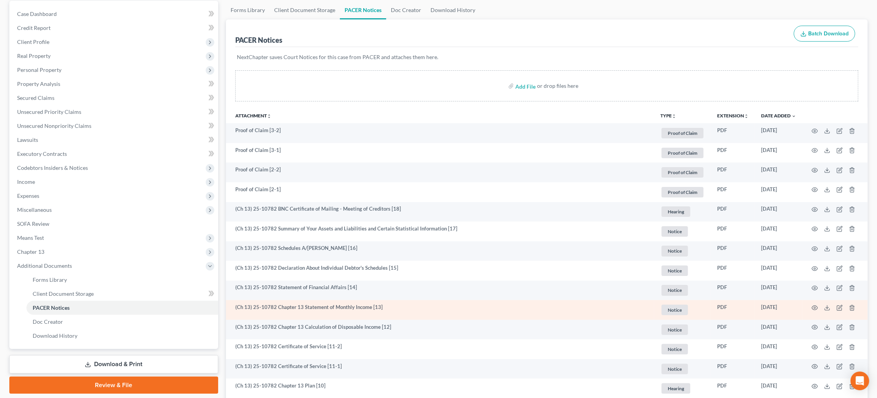
scroll to position [78, 0]
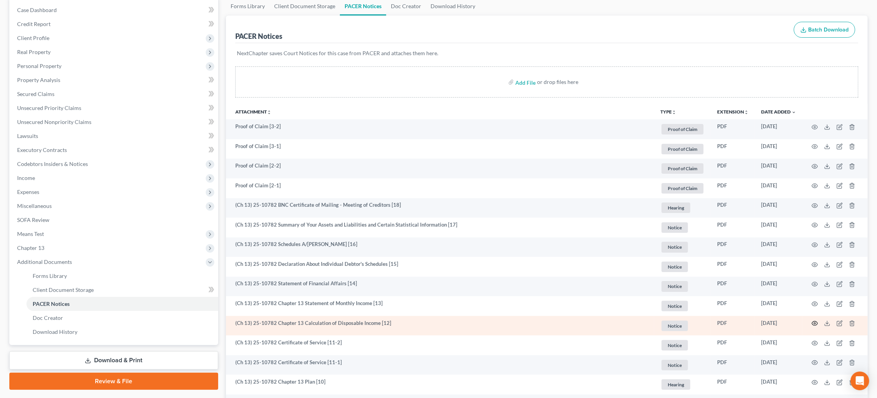
click at [811, 319] on td at bounding box center [834, 326] width 65 height 20
click at [813, 320] on icon "button" at bounding box center [815, 323] width 6 height 6
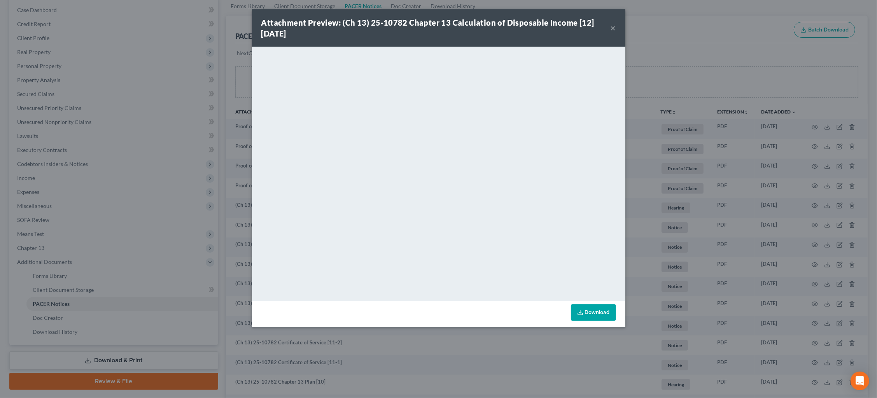
click at [670, 221] on div "Attachment Preview: (Ch 13) 25-10782 Chapter 13 Calculation of Disposable Incom…" at bounding box center [438, 199] width 877 height 398
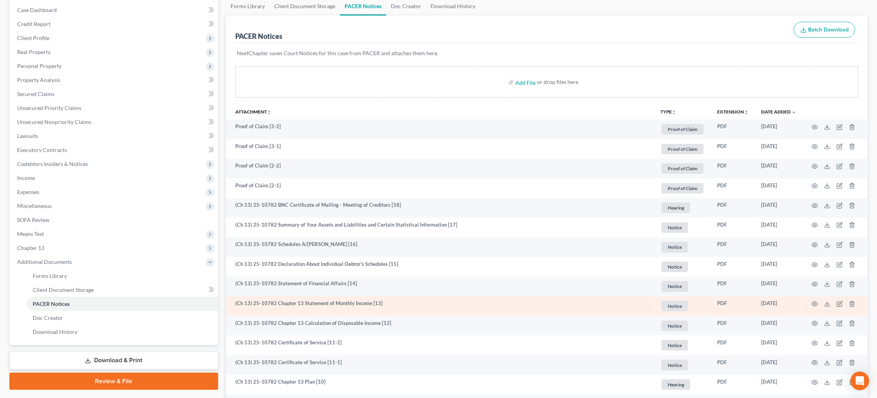
scroll to position [94, 0]
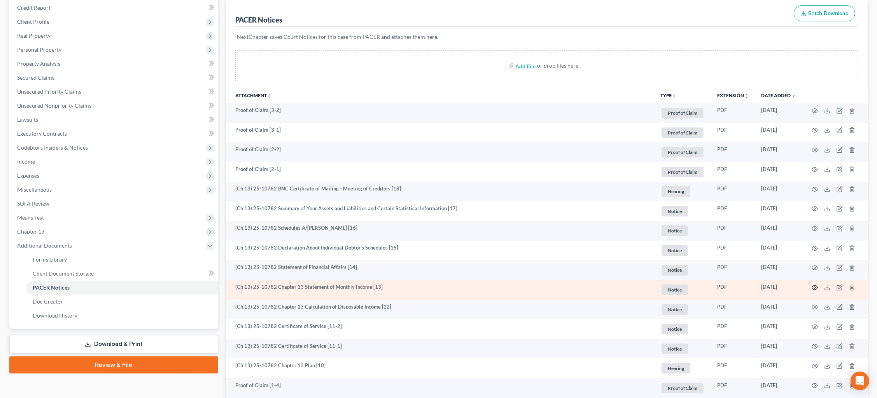
click at [813, 285] on icon "button" at bounding box center [815, 288] width 6 height 6
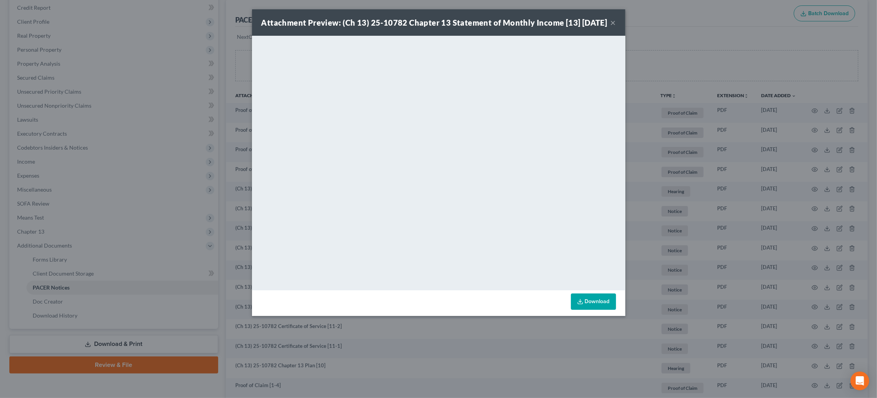
drag, startPoint x: 732, startPoint y: 155, endPoint x: 730, endPoint y: 164, distance: 8.8
click at [731, 155] on div "Attachment Preview: (Ch 13) 25-10782 Chapter 13 Statement of Monthly Income [13…" at bounding box center [438, 199] width 877 height 398
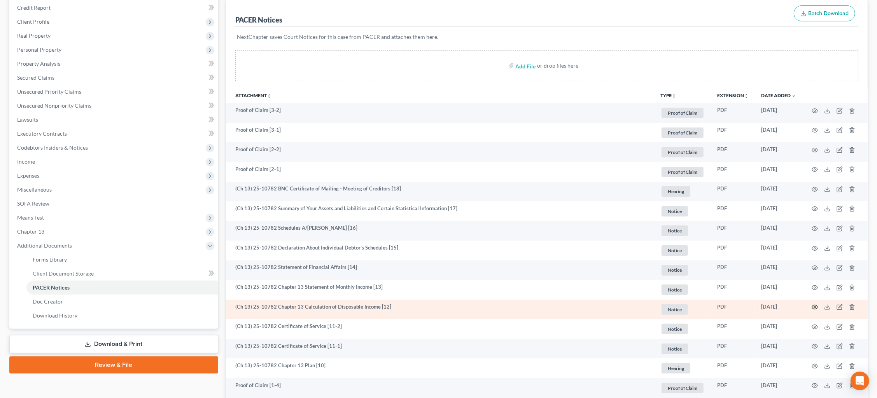
click at [816, 304] on icon "button" at bounding box center [815, 307] width 6 height 6
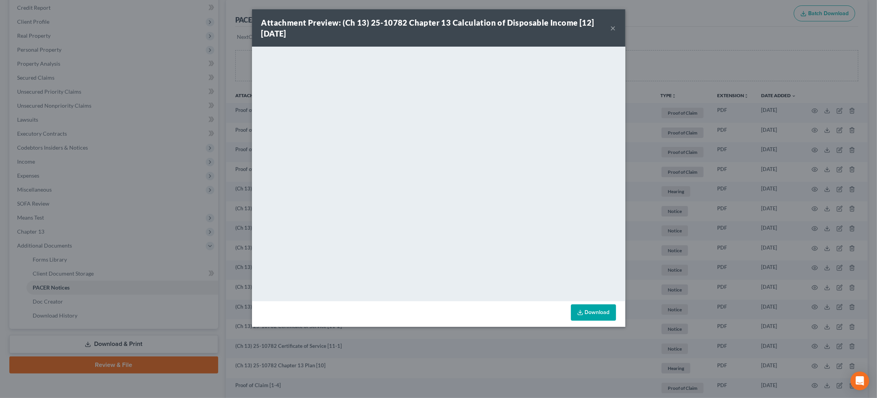
click at [805, 133] on div "Attachment Preview: (Ch 13) 25-10782 Chapter 13 Calculation of Disposable Incom…" at bounding box center [438, 199] width 877 height 398
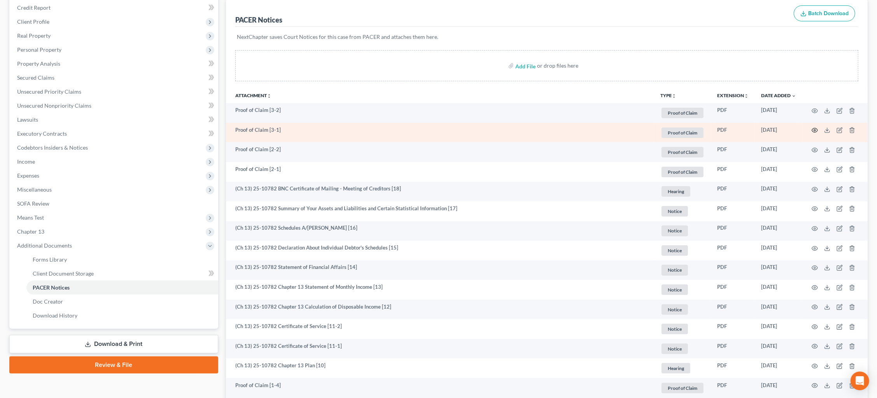
click at [813, 130] on icon "button" at bounding box center [815, 130] width 6 height 6
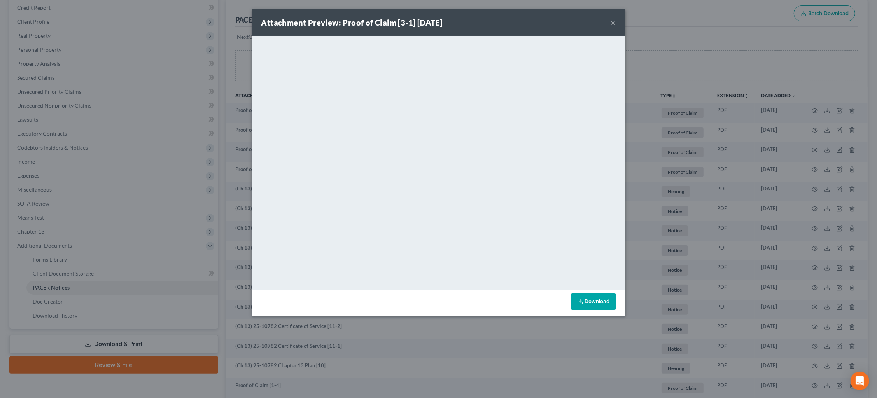
click at [803, 149] on div "Attachment Preview: Proof of Claim [3-1] 10/03/2025 × <object ng-attr-data='htt…" at bounding box center [438, 199] width 877 height 398
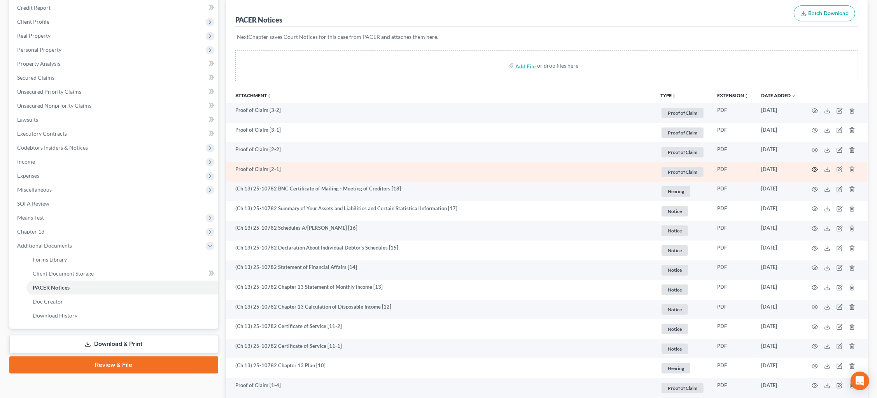
click at [816, 168] on icon "button" at bounding box center [815, 169] width 6 height 6
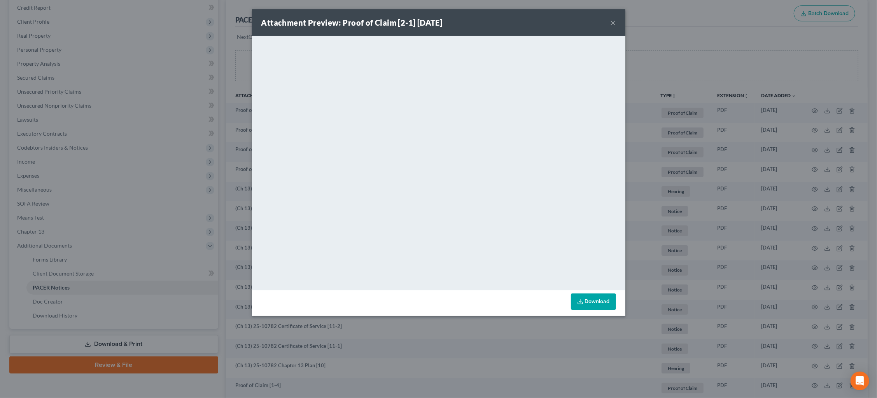
click at [652, 116] on div "Attachment Preview: Proof of Claim [2-1] 09/22/2025 × <object ng-attr-data='htt…" at bounding box center [438, 199] width 877 height 398
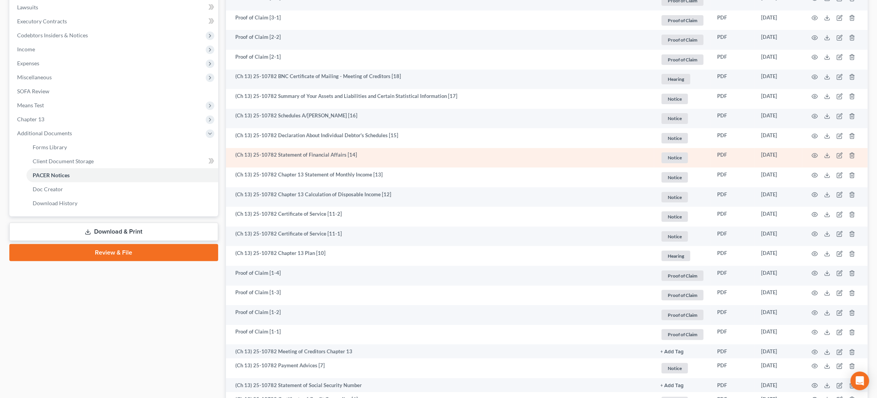
scroll to position [208, 0]
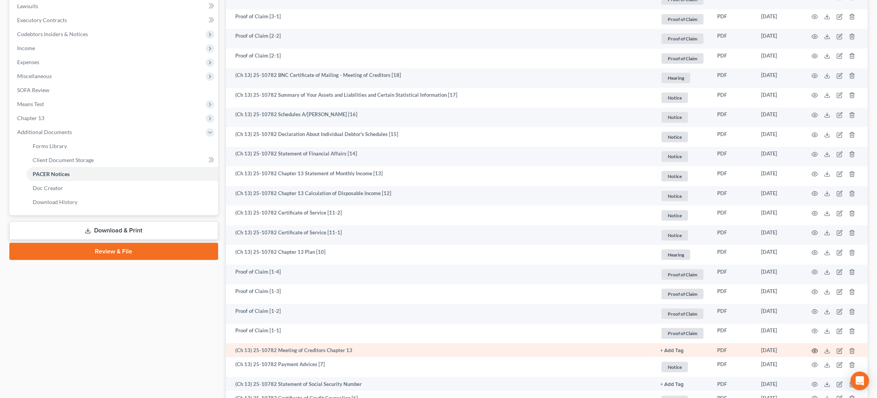
click at [812, 348] on icon "button" at bounding box center [815, 351] width 6 height 6
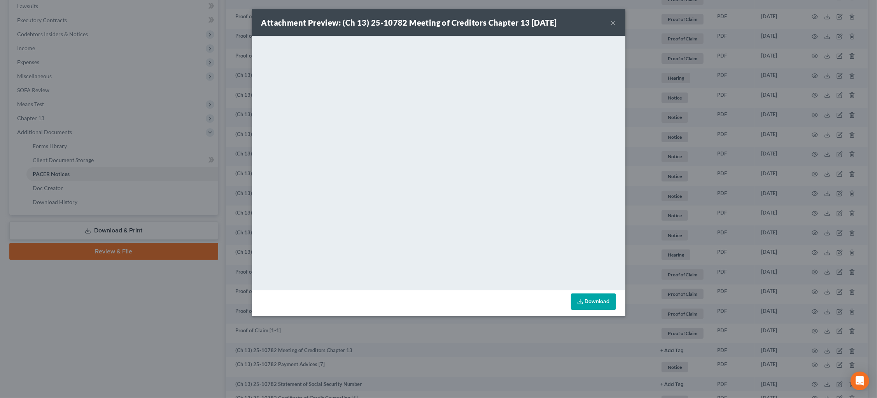
click at [838, 118] on div "Attachment Preview: (Ch 13) 25-10782 Meeting of Creditors Chapter 13 09/16/2025…" at bounding box center [438, 199] width 877 height 398
drag, startPoint x: 838, startPoint y: 118, endPoint x: 832, endPoint y: 119, distance: 6.3
click at [838, 118] on div "Attachment Preview: (Ch 13) 25-10782 Meeting of Creditors Chapter 13 09/16/2025…" at bounding box center [438, 199] width 877 height 398
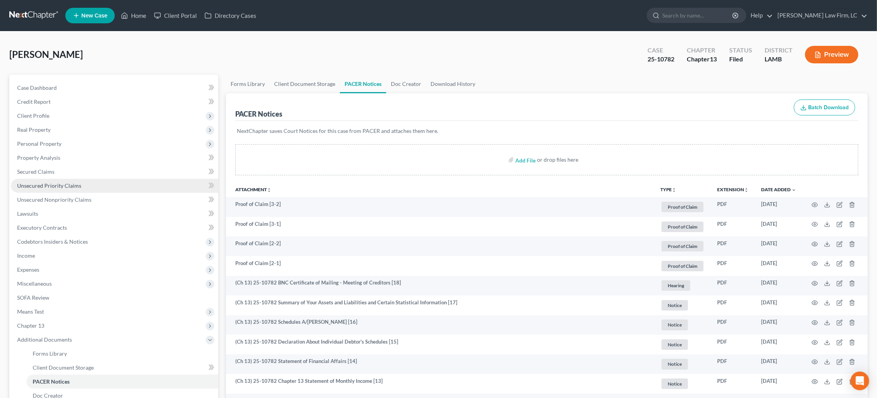
scroll to position [0, 0]
click at [104, 147] on span "Personal Property" at bounding box center [114, 144] width 207 height 14
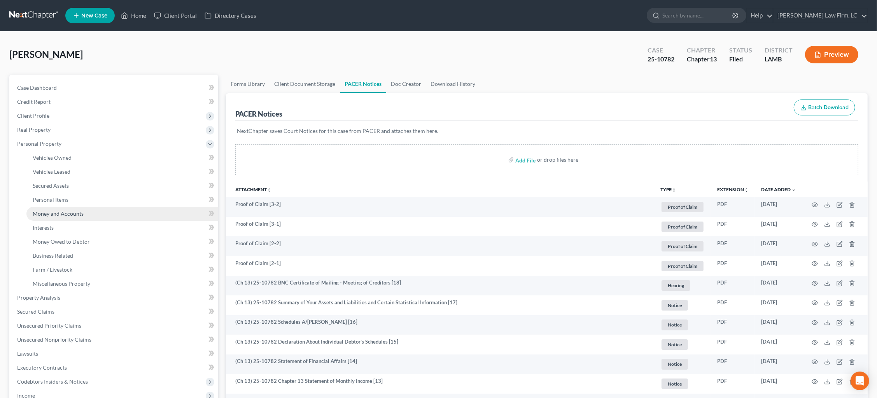
click at [104, 214] on link "Money and Accounts" at bounding box center [122, 214] width 192 height 14
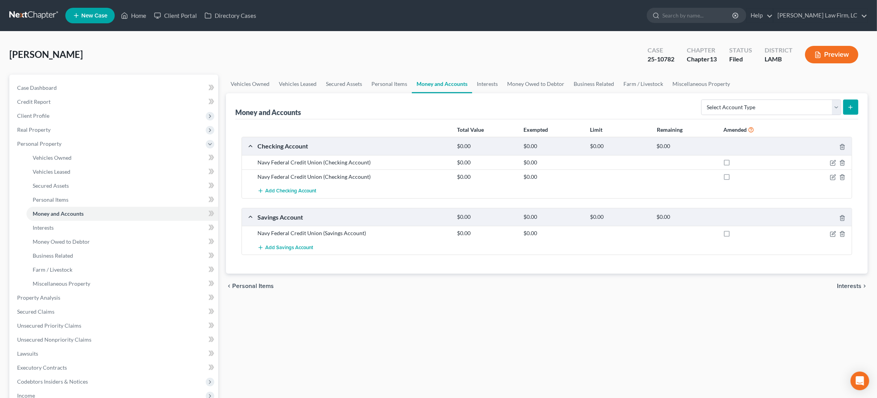
click at [30, 15] on link at bounding box center [34, 16] width 50 height 14
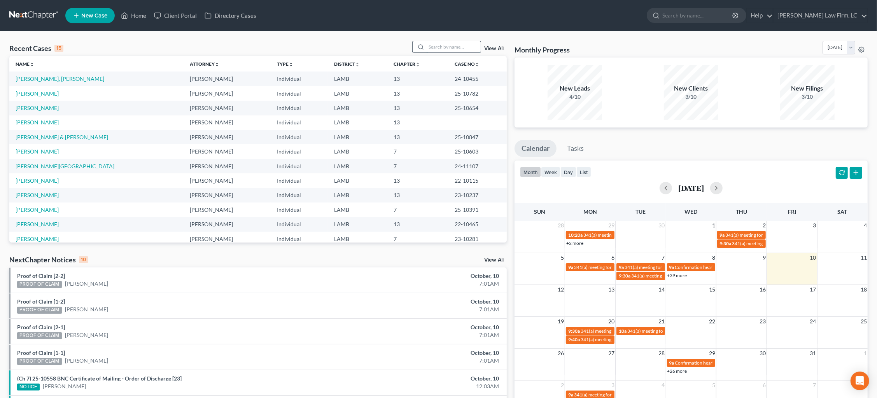
click at [468, 44] on input "search" at bounding box center [453, 46] width 54 height 11
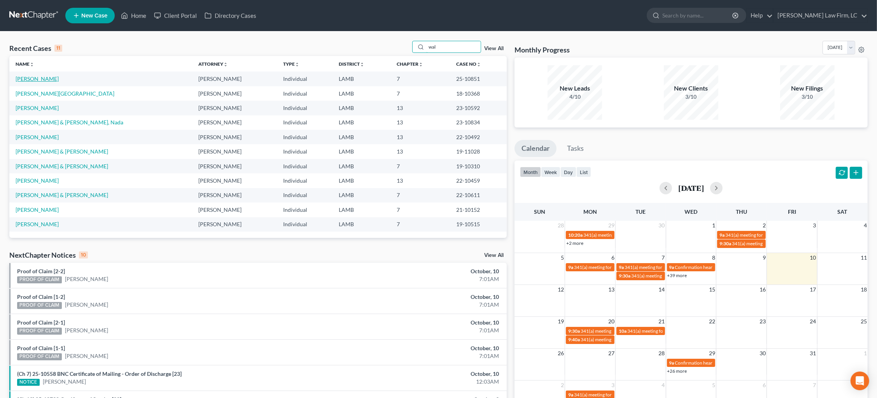
type input "wal"
click at [48, 78] on link "Walgamotte, Robert" at bounding box center [37, 78] width 43 height 7
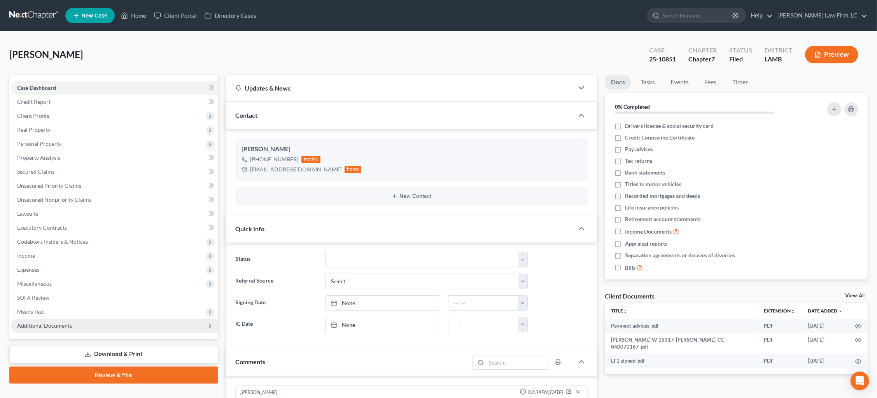
click at [92, 319] on span "Additional Documents" at bounding box center [114, 326] width 207 height 14
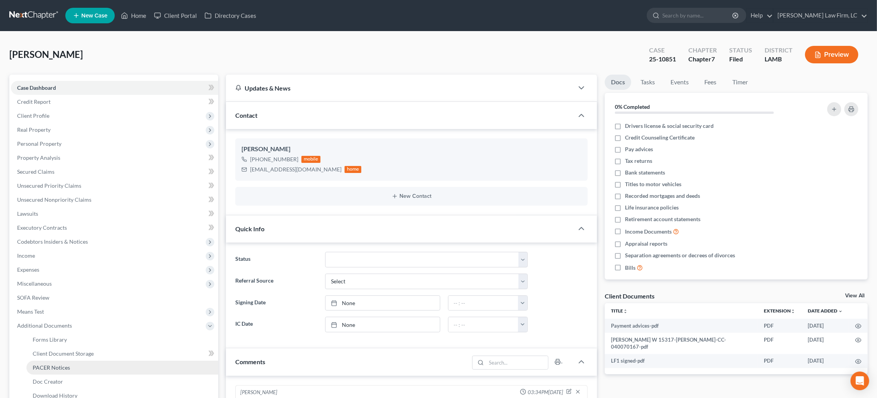
click at [86, 361] on link "PACER Notices" at bounding box center [122, 368] width 192 height 14
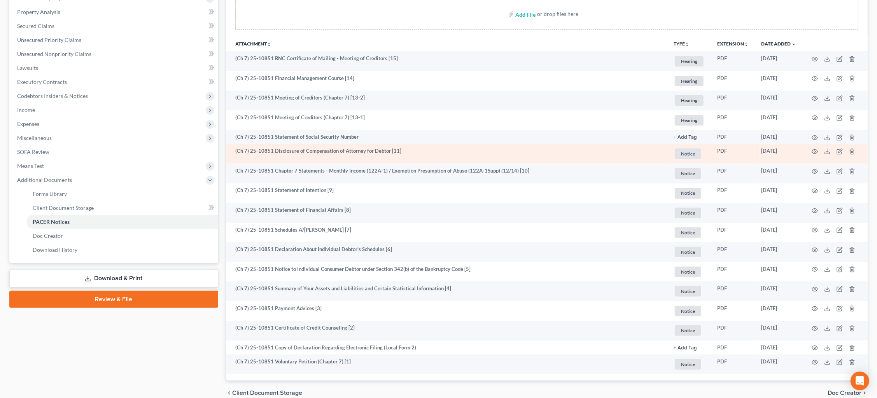
scroll to position [143, 0]
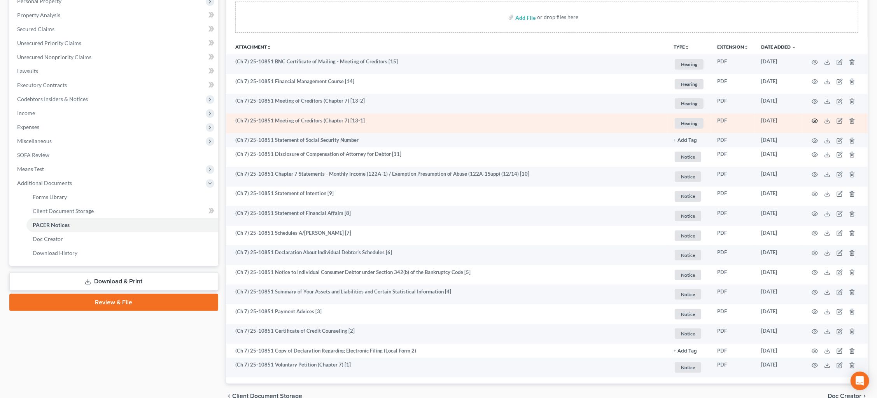
click at [815, 119] on icon "button" at bounding box center [815, 121] width 6 height 6
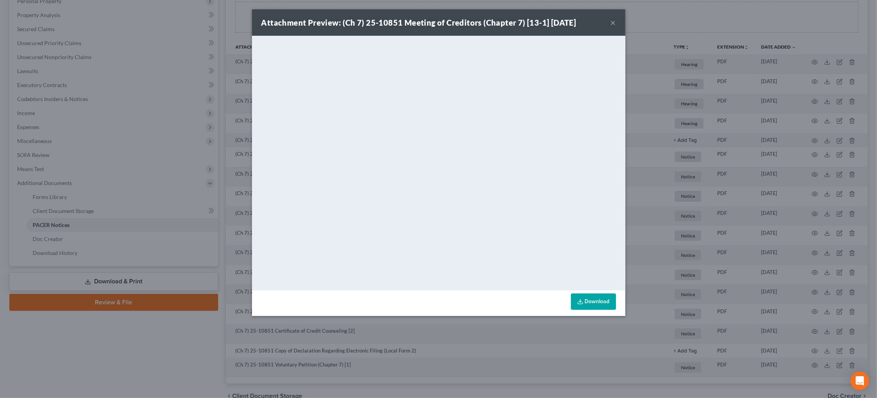
click at [757, 170] on div "Attachment Preview: (Ch 7) 25-10851 Meeting of Creditors (Chapter 7) [13-1] 09/…" at bounding box center [438, 199] width 877 height 398
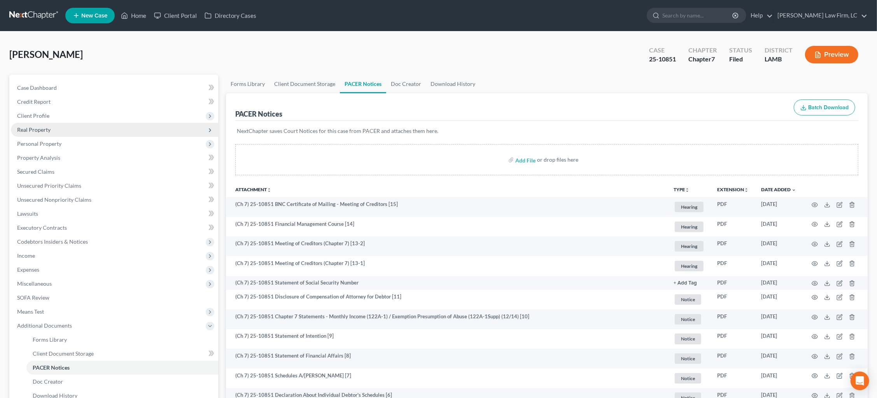
scroll to position [0, 0]
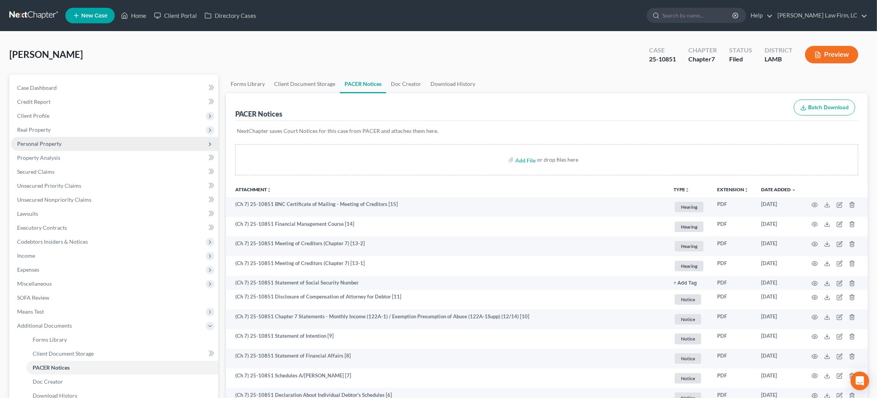
click at [70, 144] on span "Personal Property" at bounding box center [114, 144] width 207 height 14
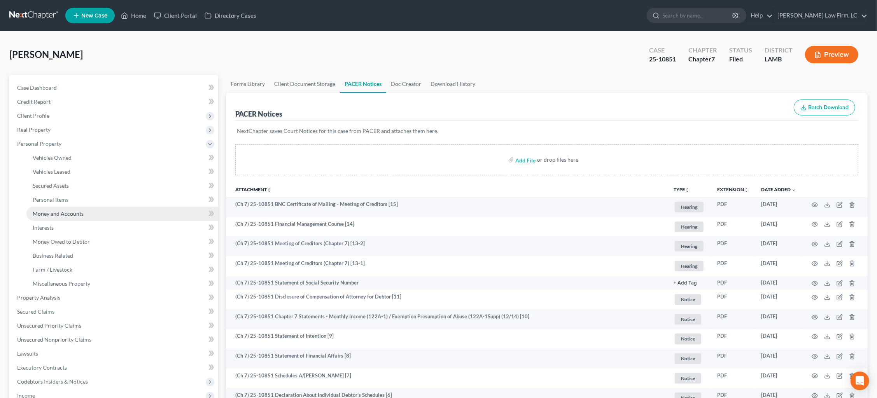
click at [76, 210] on span "Money and Accounts" at bounding box center [58, 213] width 51 height 7
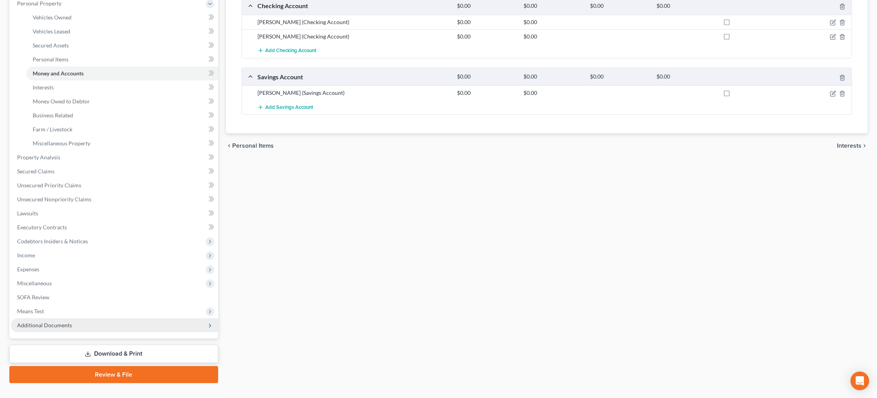
click at [89, 319] on span "Additional Documents" at bounding box center [114, 326] width 207 height 14
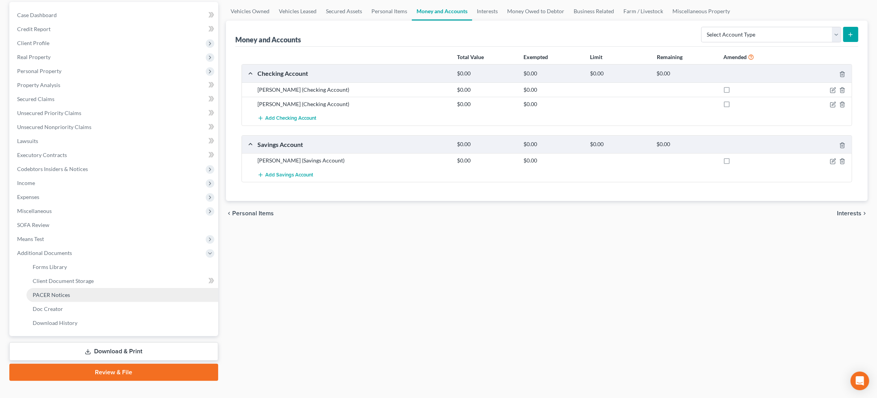
click at [84, 288] on link "PACER Notices" at bounding box center [122, 295] width 192 height 14
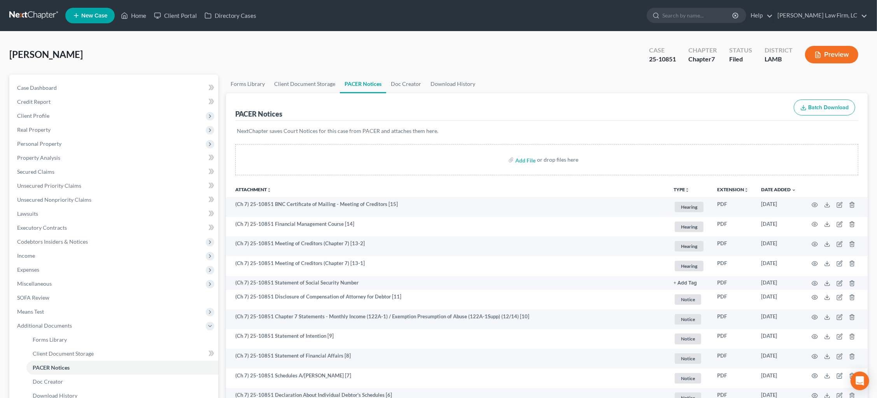
click at [42, 14] on link at bounding box center [34, 16] width 50 height 14
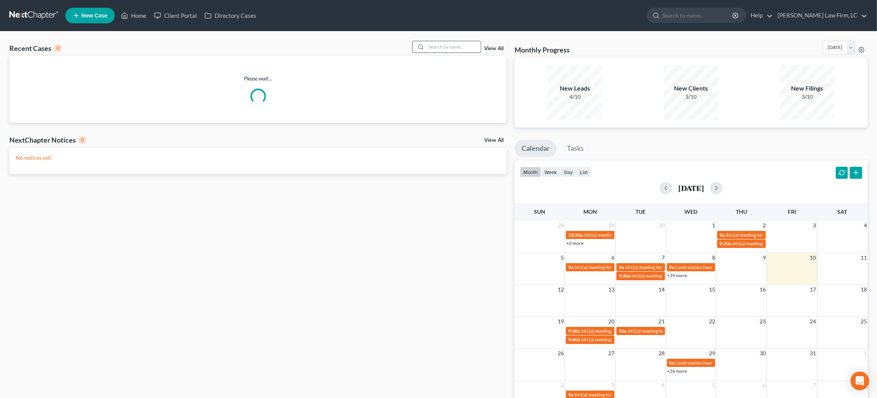
click at [453, 49] on input "search" at bounding box center [453, 46] width 54 height 11
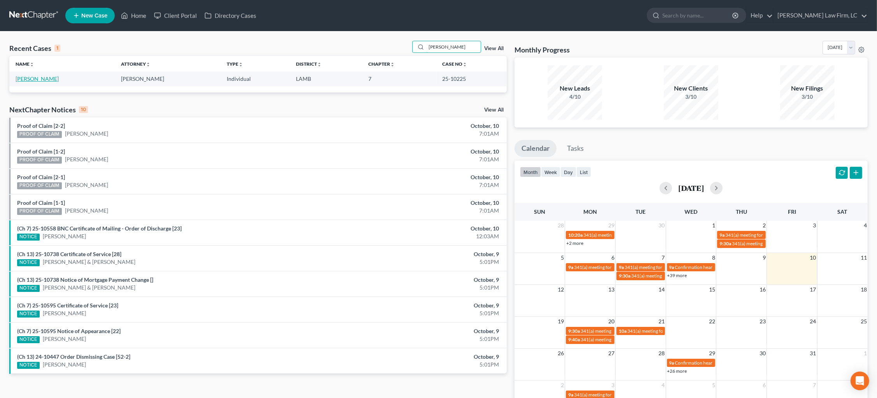
type input "askew"
click at [39, 79] on link "Askew, Justin" at bounding box center [37, 78] width 43 height 7
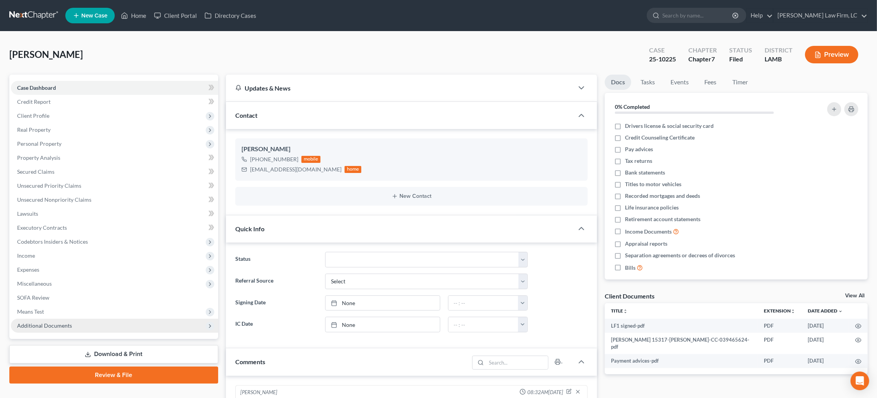
click at [69, 322] on span "Additional Documents" at bounding box center [44, 325] width 55 height 7
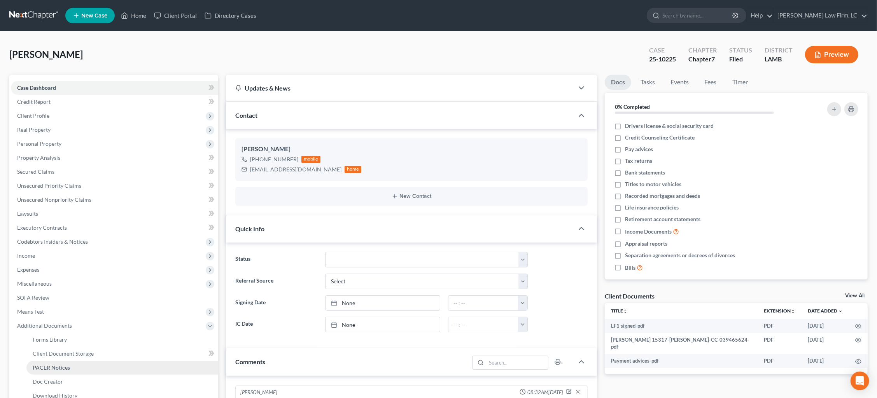
click at [72, 361] on link "PACER Notices" at bounding box center [122, 368] width 192 height 14
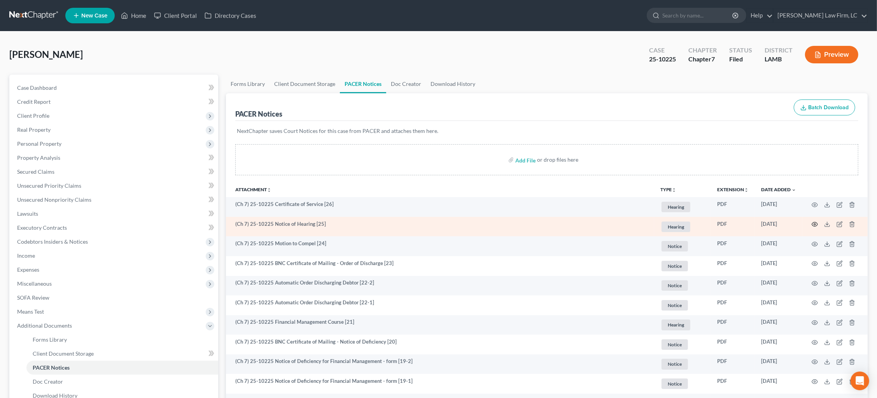
click at [816, 224] on circle "button" at bounding box center [815, 225] width 2 height 2
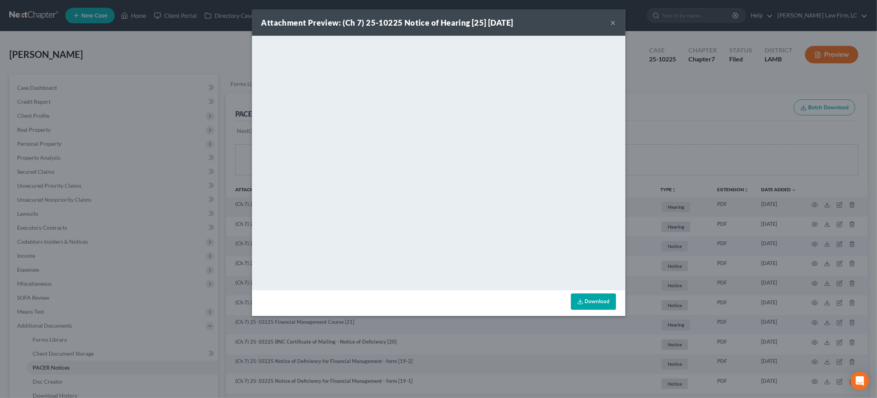
click at [613, 23] on button "×" at bounding box center [613, 22] width 5 height 9
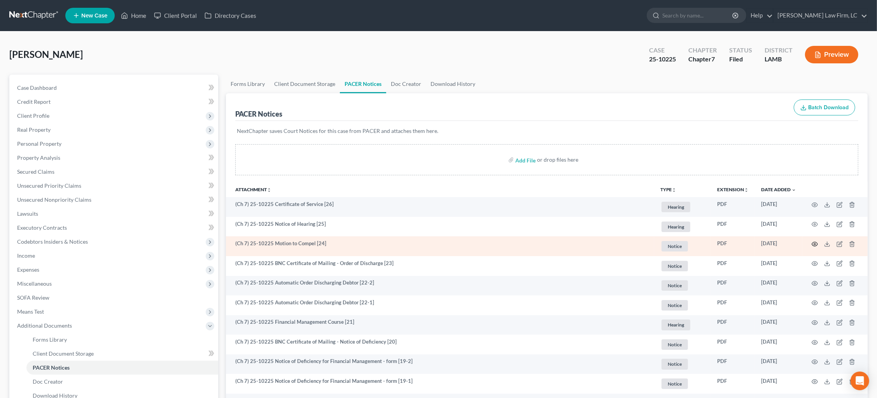
click at [814, 243] on icon "button" at bounding box center [815, 244] width 6 height 6
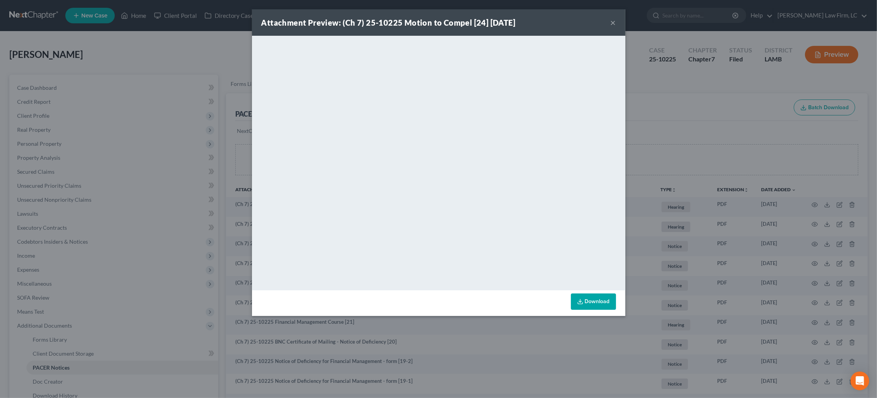
click at [661, 96] on div "Attachment Preview: (Ch 7) 25-10225 Motion to Compel [24] 10/07/2025 × <object …" at bounding box center [438, 199] width 877 height 398
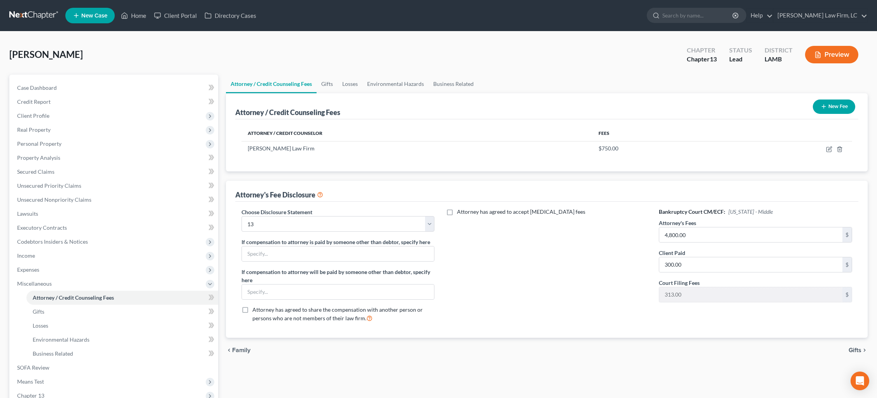
select select "1"
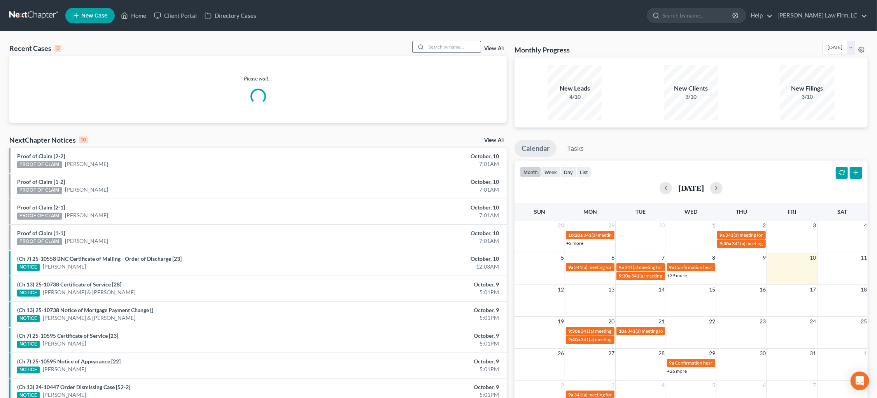
click at [458, 44] on input "search" at bounding box center [453, 46] width 54 height 11
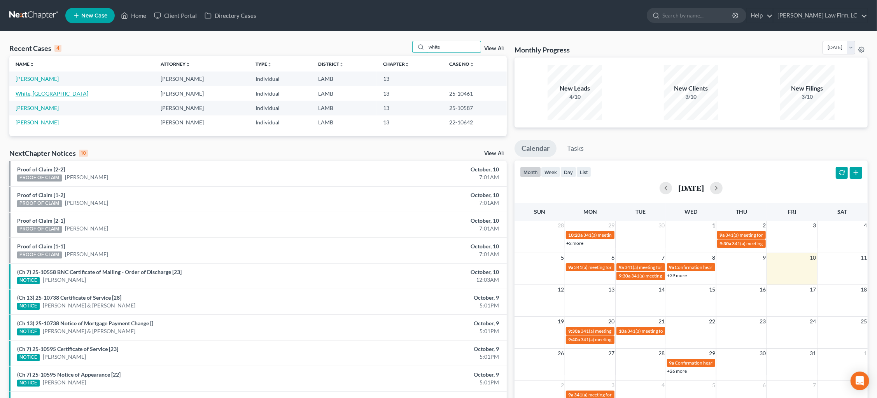
type input "white"
click at [34, 92] on link "White, [GEOGRAPHIC_DATA]" at bounding box center [52, 93] width 73 height 7
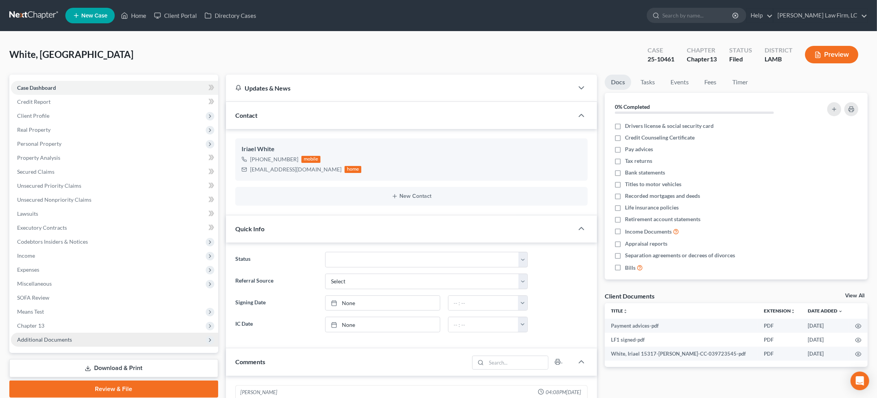
click at [103, 333] on span "Additional Documents" at bounding box center [114, 340] width 207 height 14
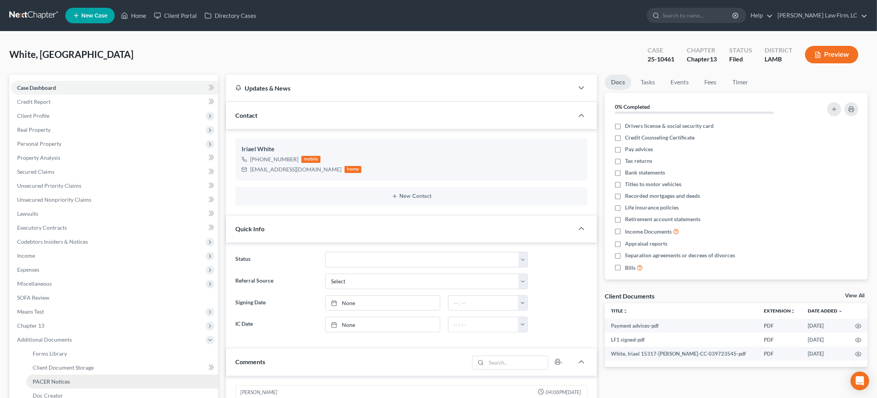
click at [93, 375] on link "PACER Notices" at bounding box center [122, 382] width 192 height 14
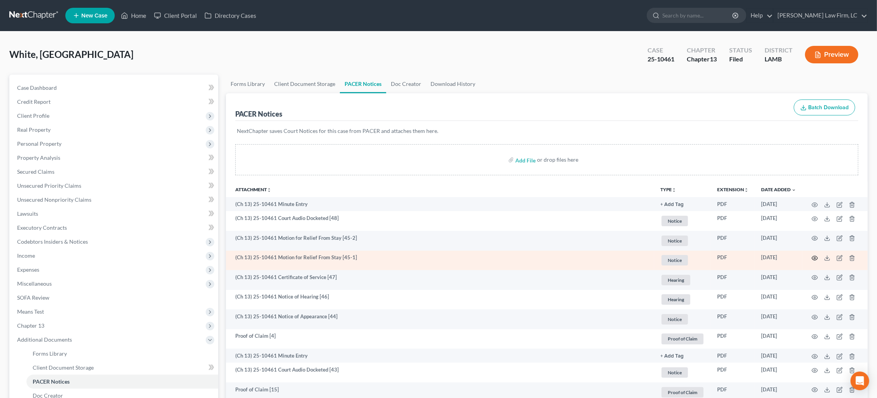
click at [816, 256] on icon "button" at bounding box center [815, 258] width 6 height 6
